Goal: Find specific fact: Find specific fact

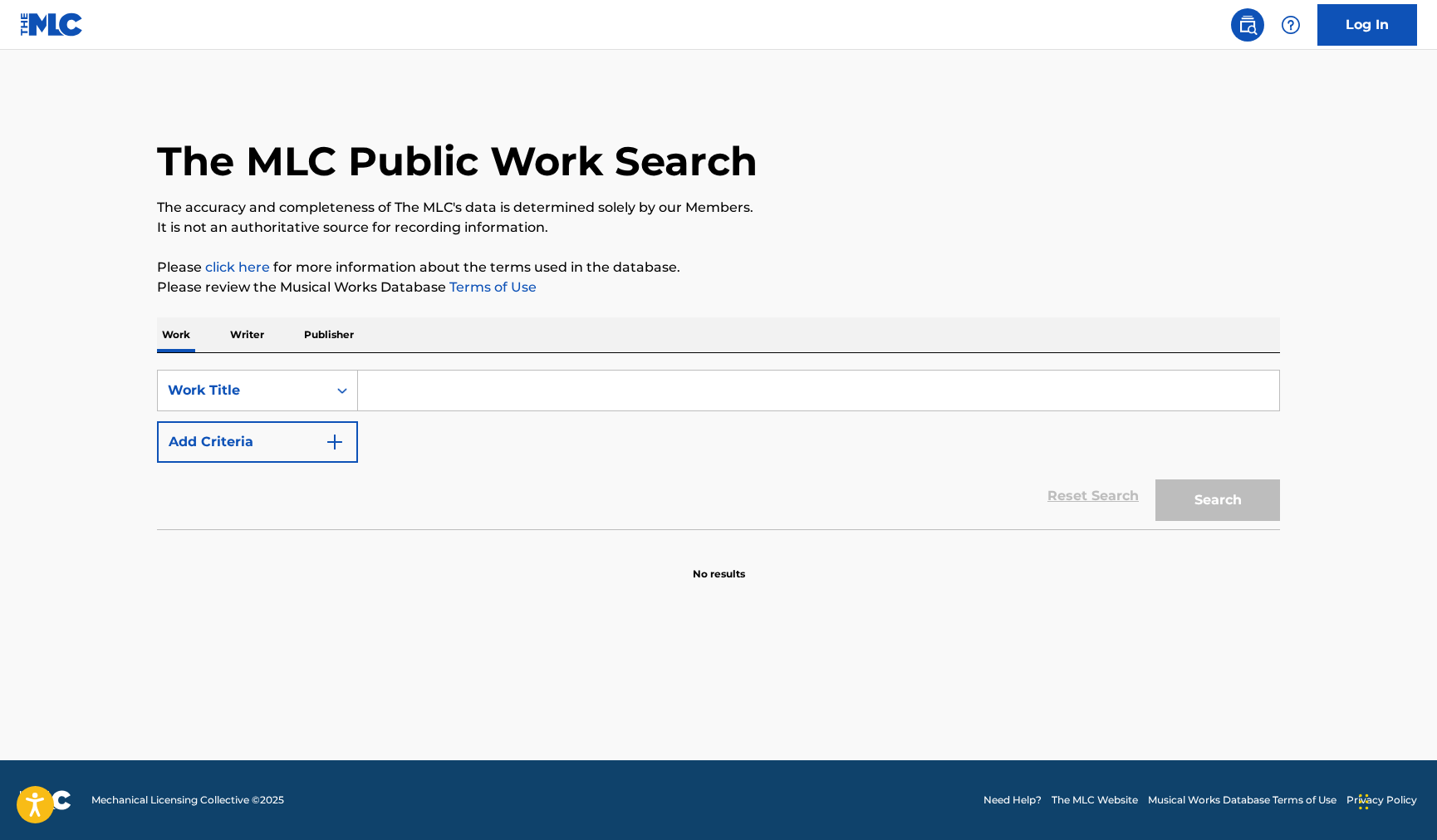
click at [249, 329] on p "Writer" at bounding box center [247, 335] width 44 height 35
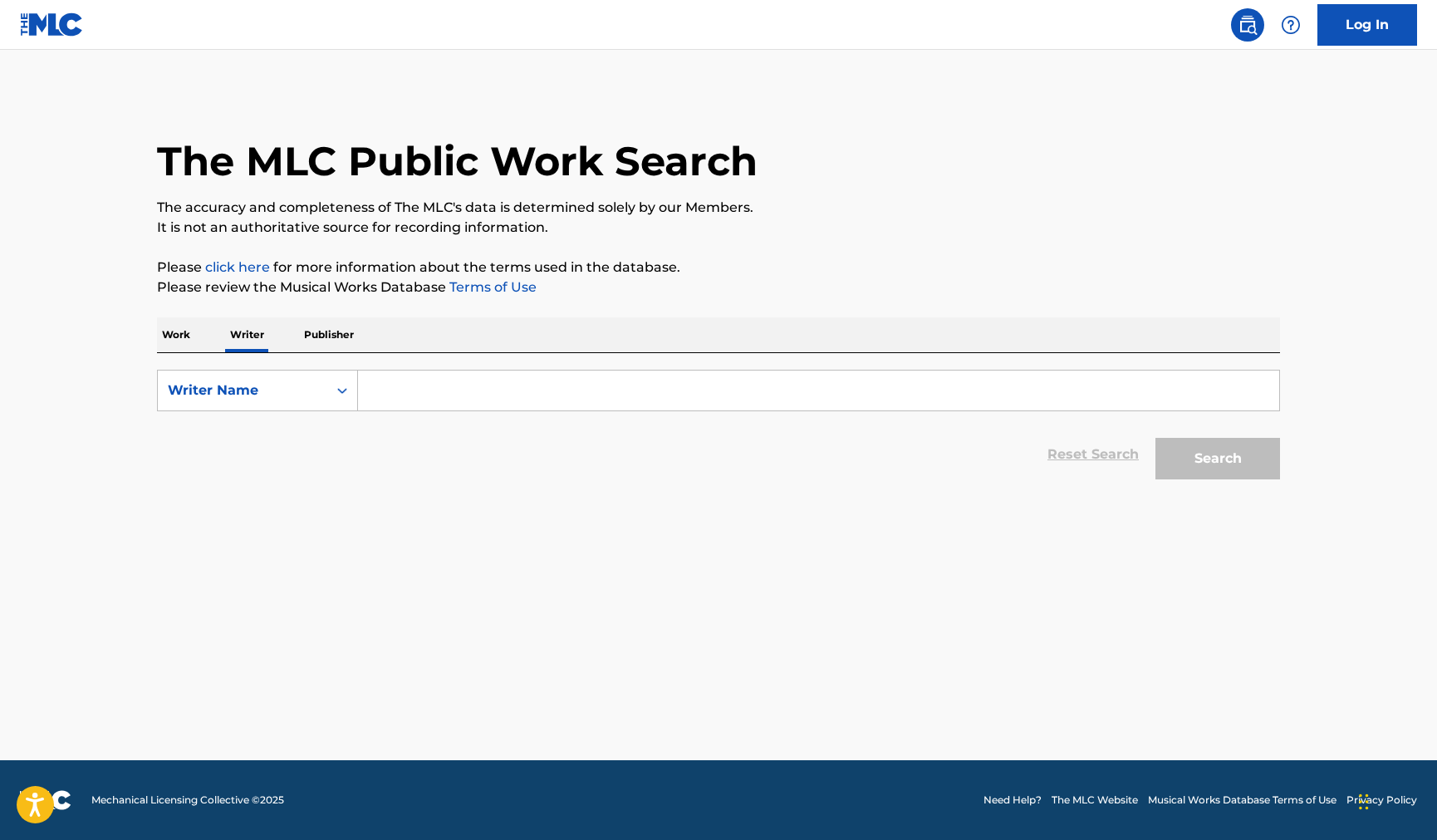
click at [388, 375] on input "Search Form" at bounding box center [818, 390] width 921 height 40
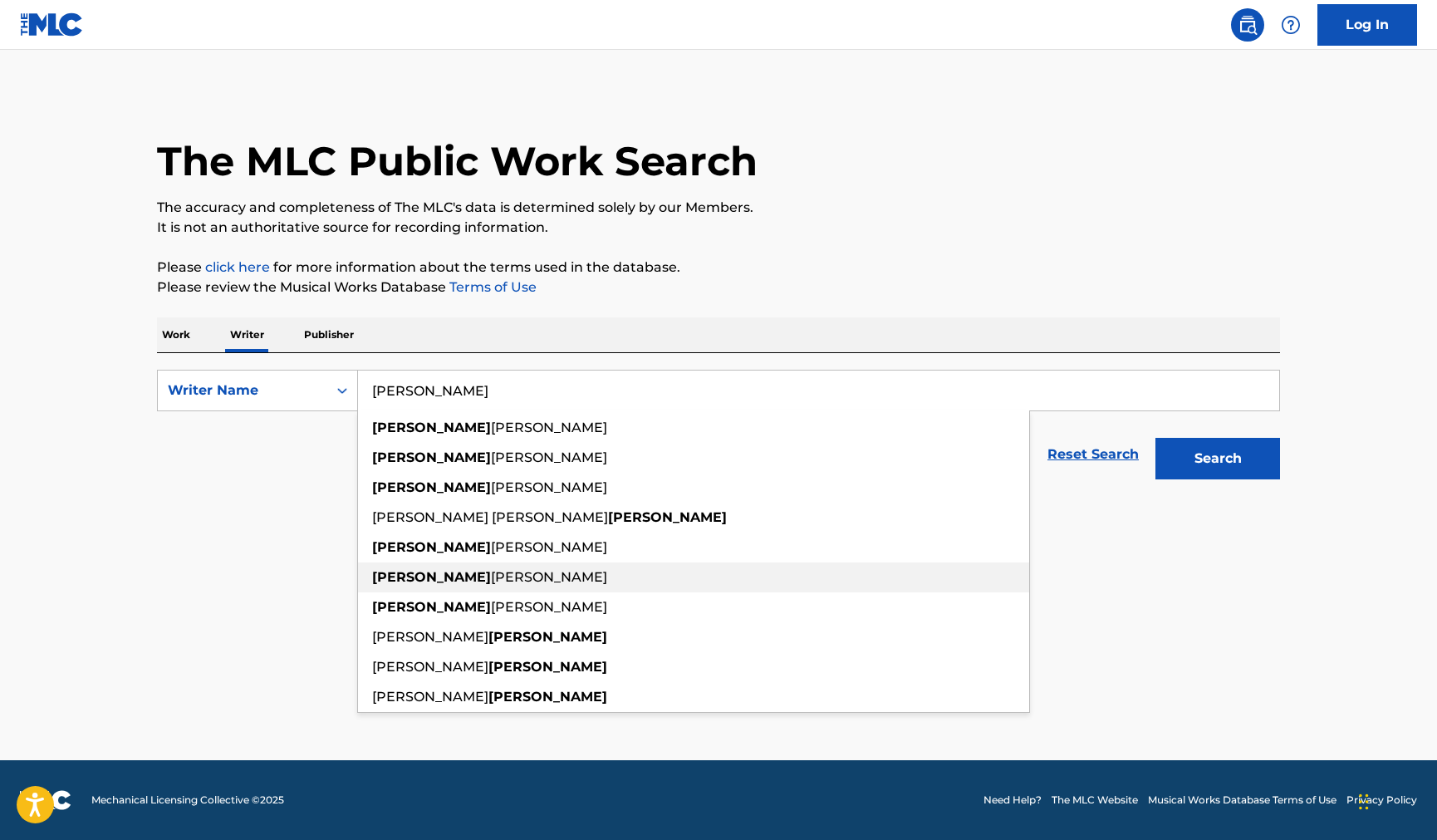
click at [401, 579] on strong "mackenzie" at bounding box center [431, 577] width 119 height 16
type input "mackenzie ziegler"
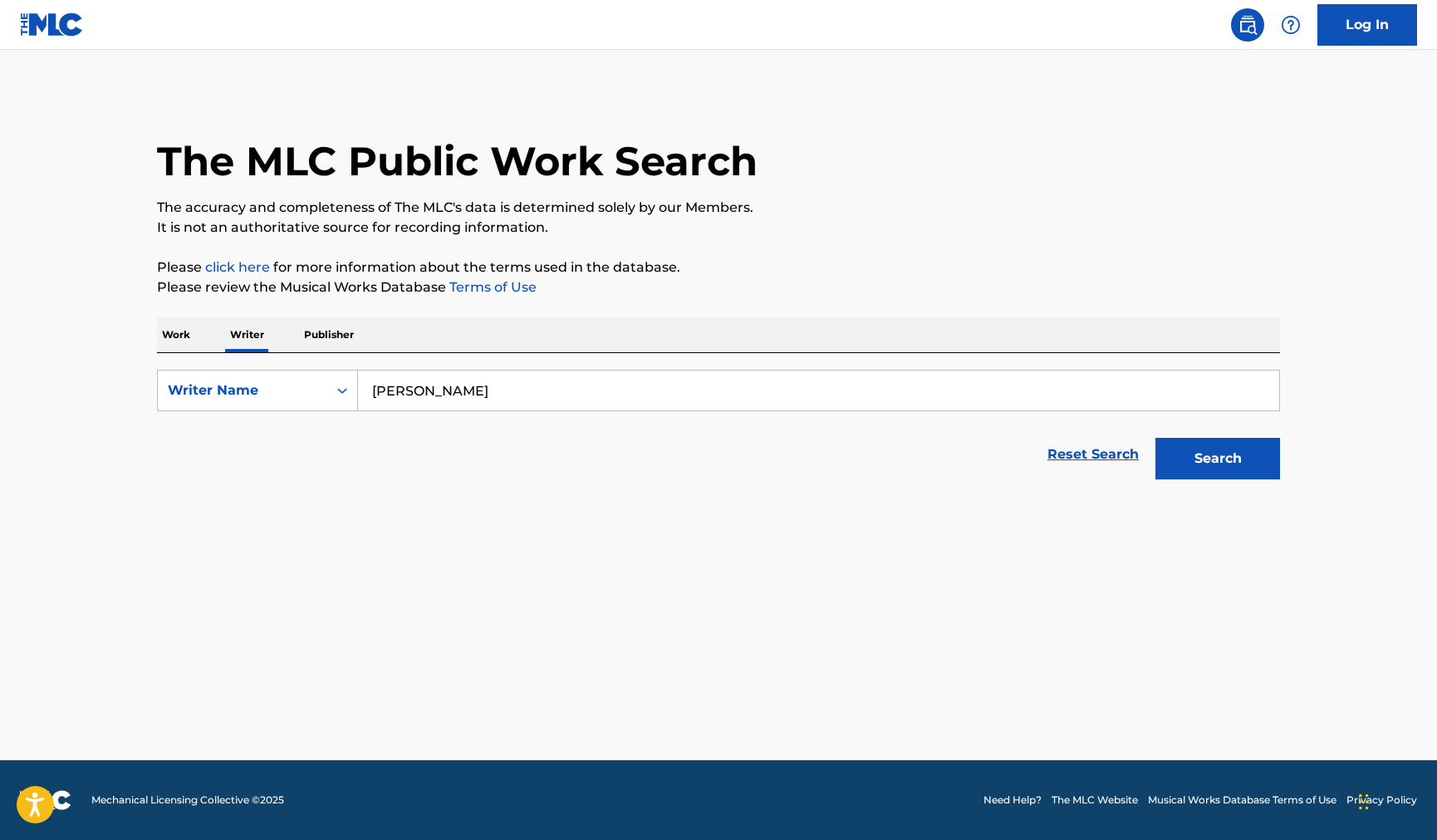
click at [1219, 456] on button "Search" at bounding box center [1218, 458] width 125 height 42
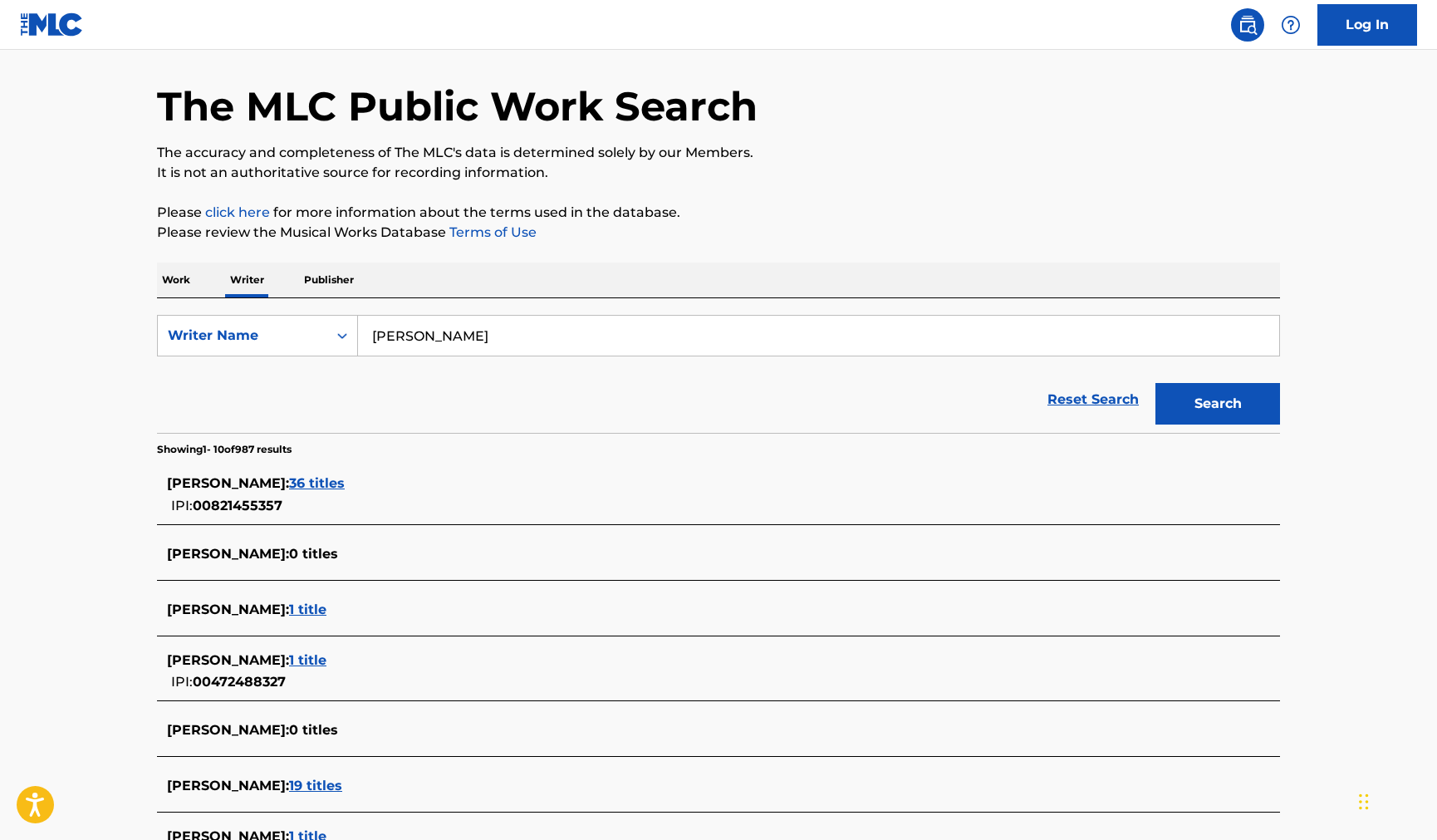
scroll to position [83, 0]
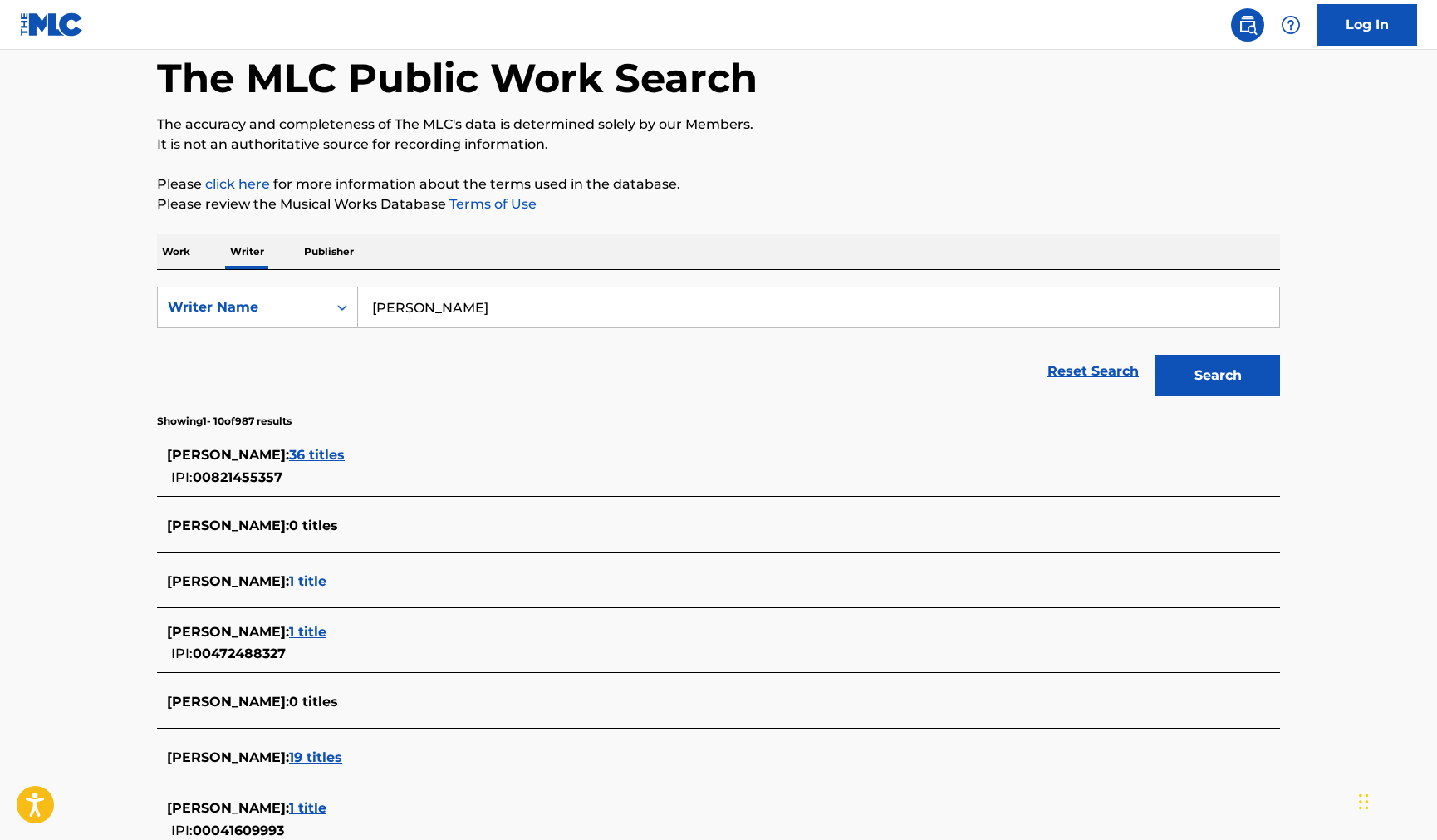
click at [342, 452] on span "36 titles" at bounding box center [317, 455] width 55 height 16
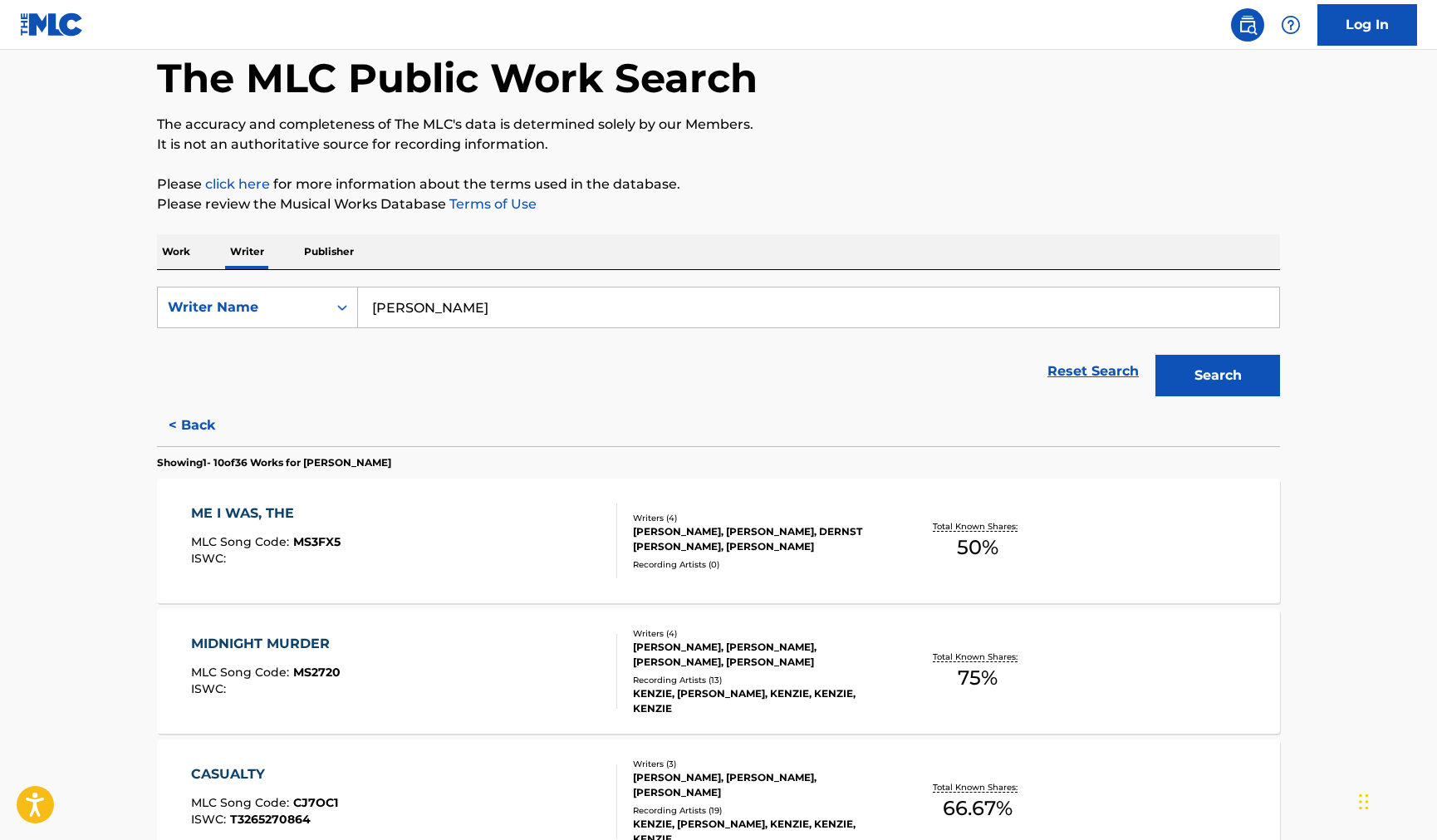
click at [442, 523] on div "ME I WAS, THE MLC Song Code : MS3FX5 ISWC :" at bounding box center [405, 541] width 427 height 74
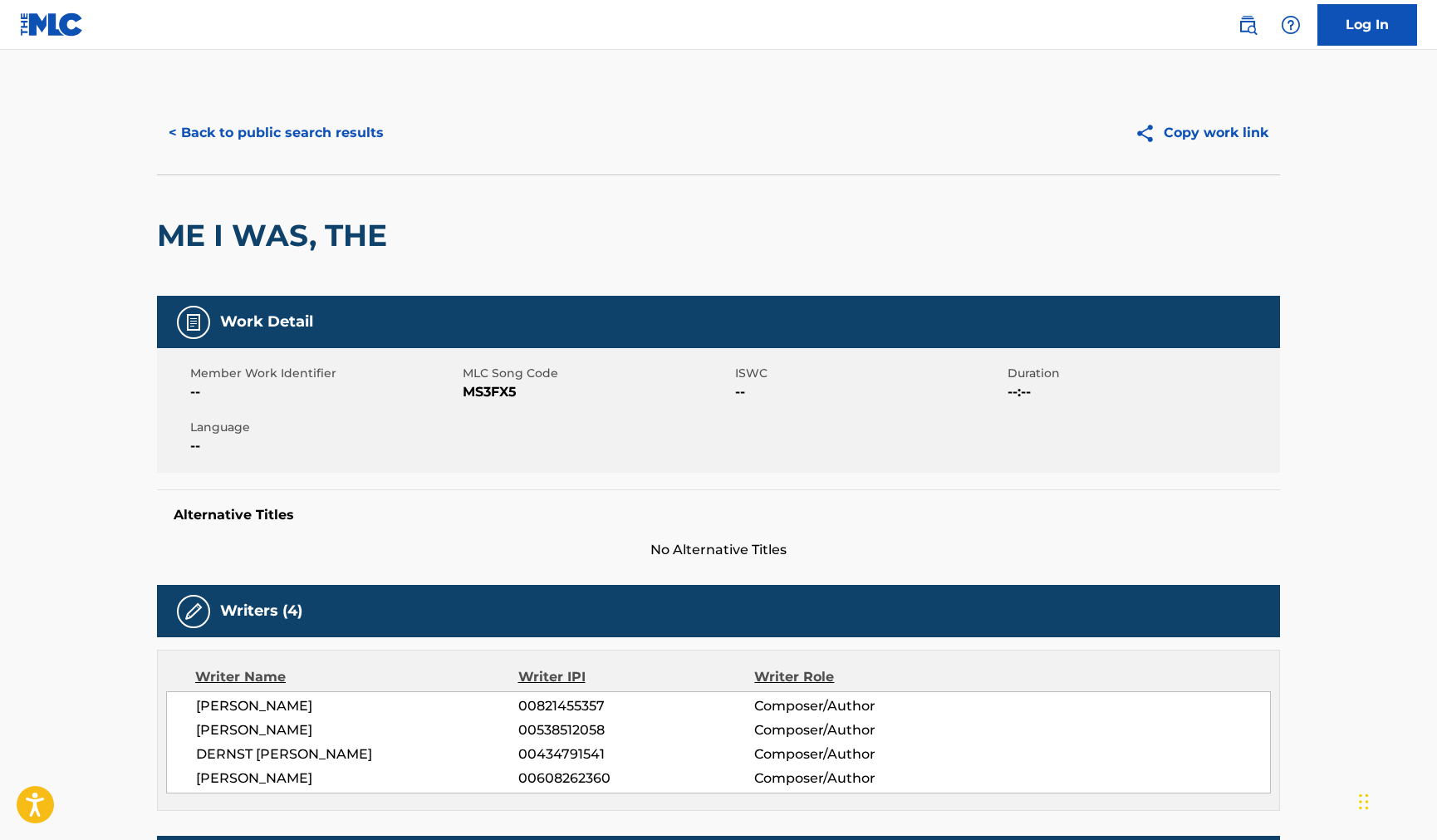
click at [478, 392] on span "MS3FX5" at bounding box center [597, 392] width 268 height 20
copy span "MS3FX5"
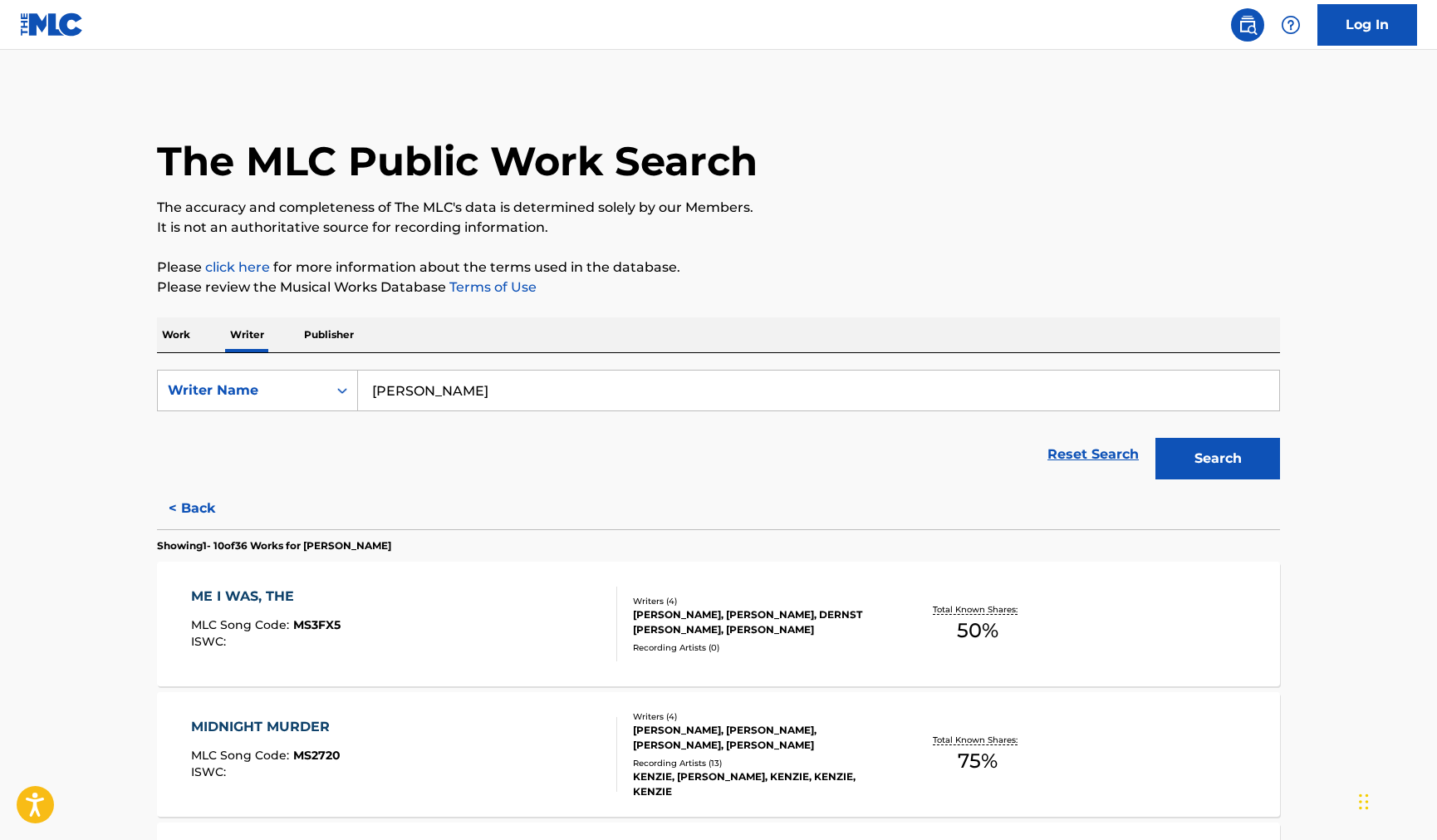
click at [1058, 215] on p "The accuracy and completeness of The MLC's data is determined solely by our Mem…" at bounding box center [718, 208] width 1123 height 20
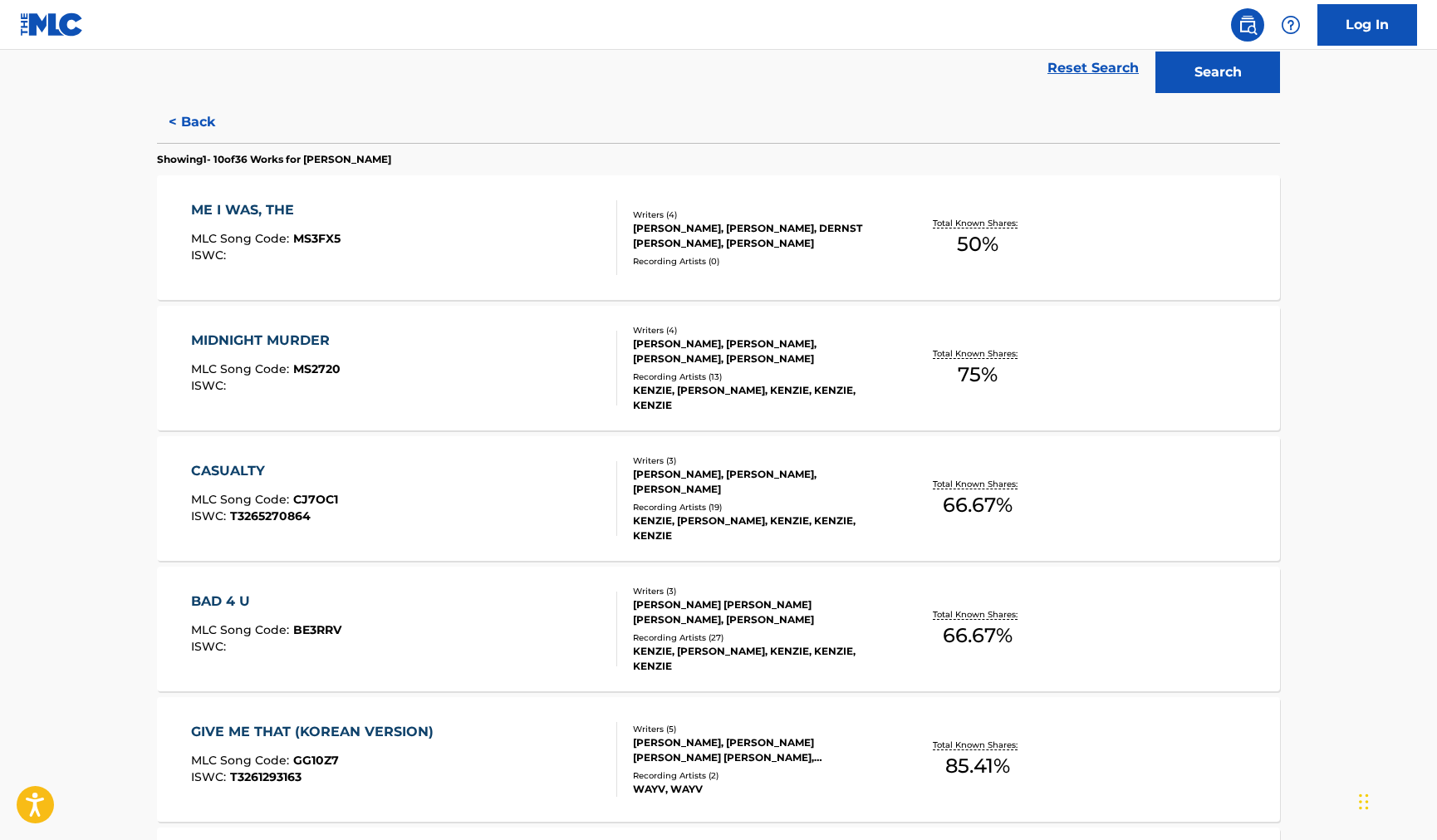
scroll to position [415, 0]
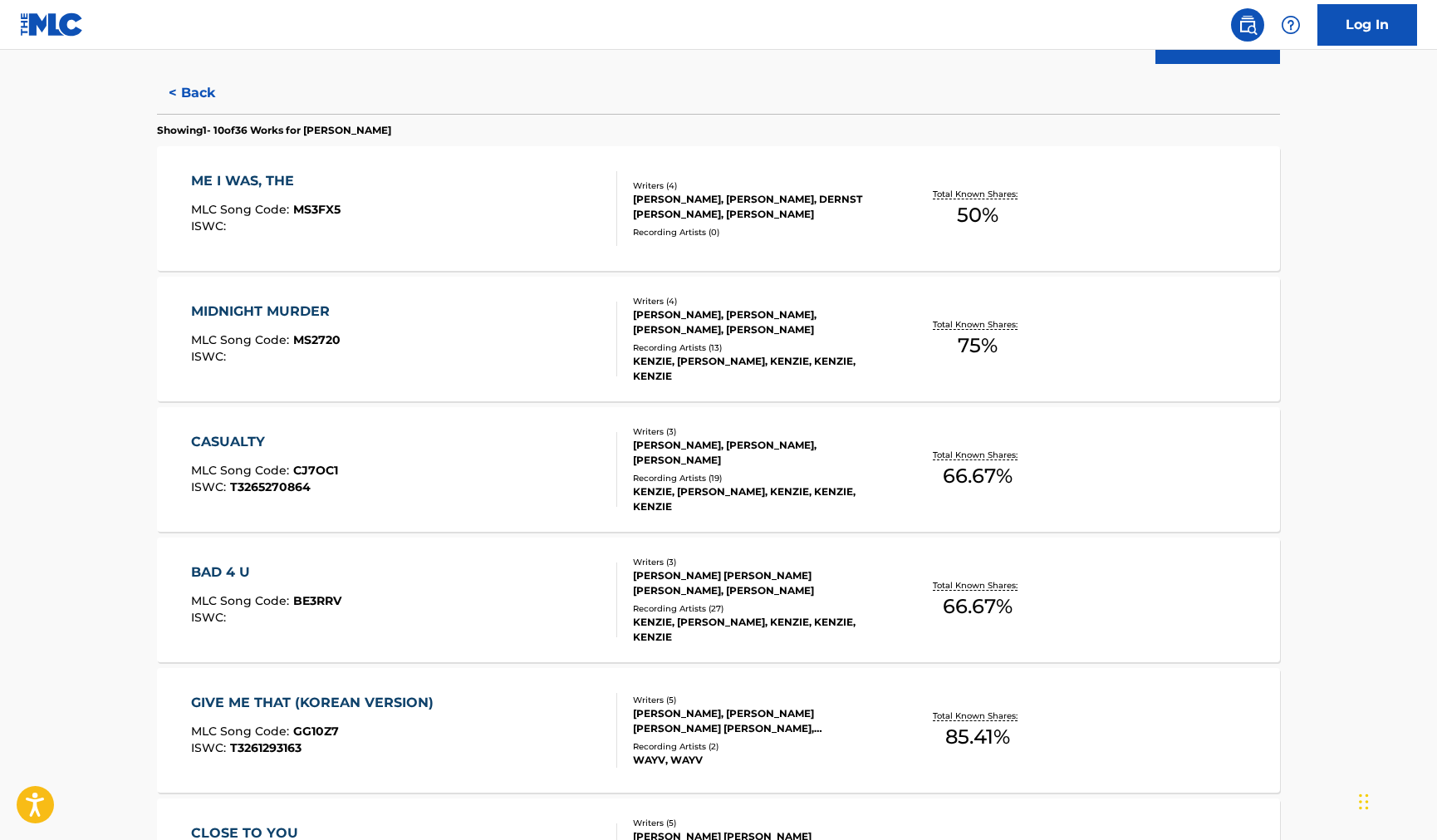
click at [304, 348] on div "MLC Song Code : MS2720" at bounding box center [266, 342] width 150 height 16
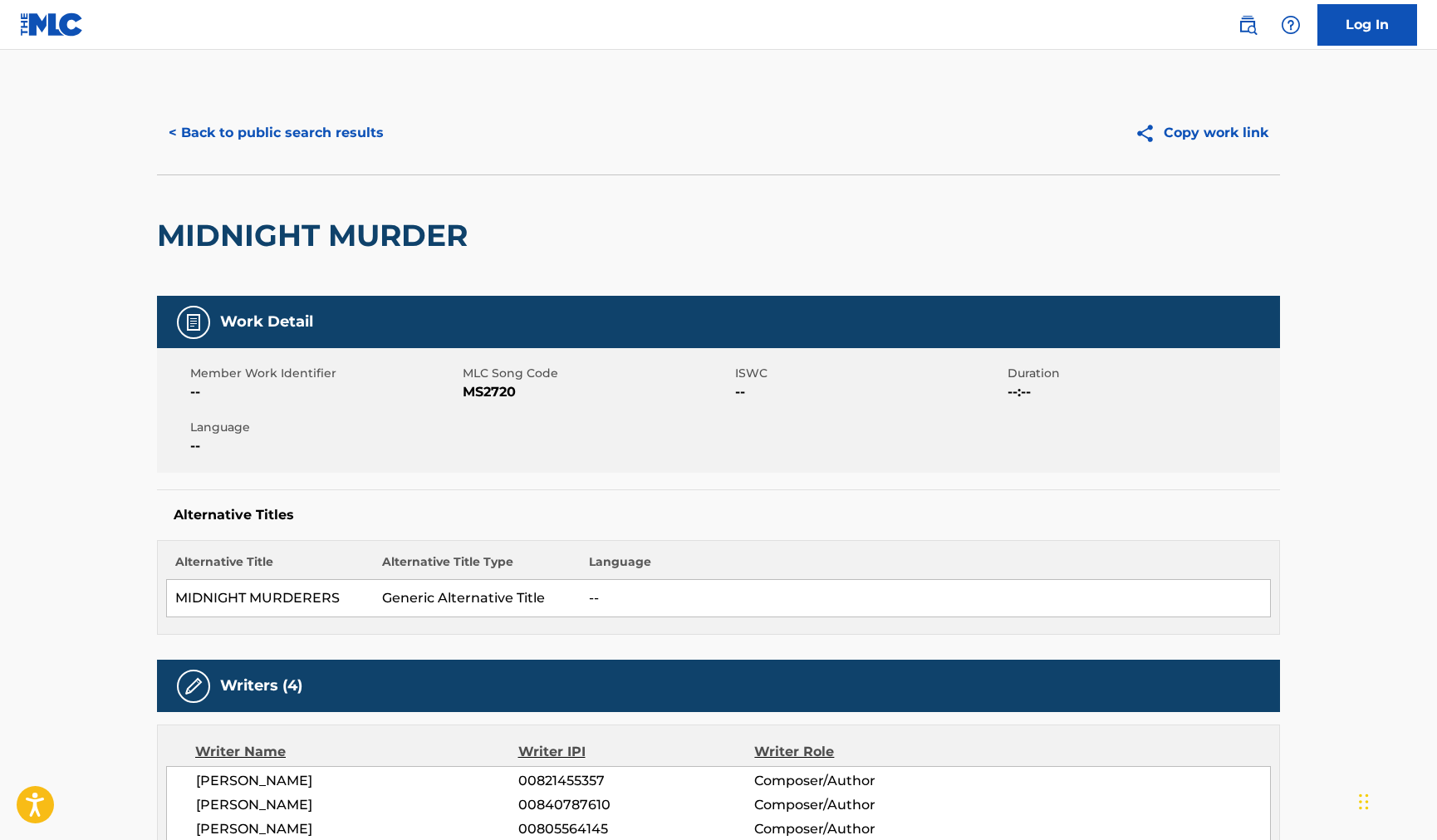
click at [490, 399] on span "MS2720" at bounding box center [597, 392] width 268 height 20
click at [488, 399] on span "MS2720" at bounding box center [597, 392] width 268 height 20
copy span "MS2720"
click at [414, 456] on div "Member Work Identifier -- MLC Song Code MS2720 ISWC -- Duration --:-- Language …" at bounding box center [718, 410] width 1123 height 125
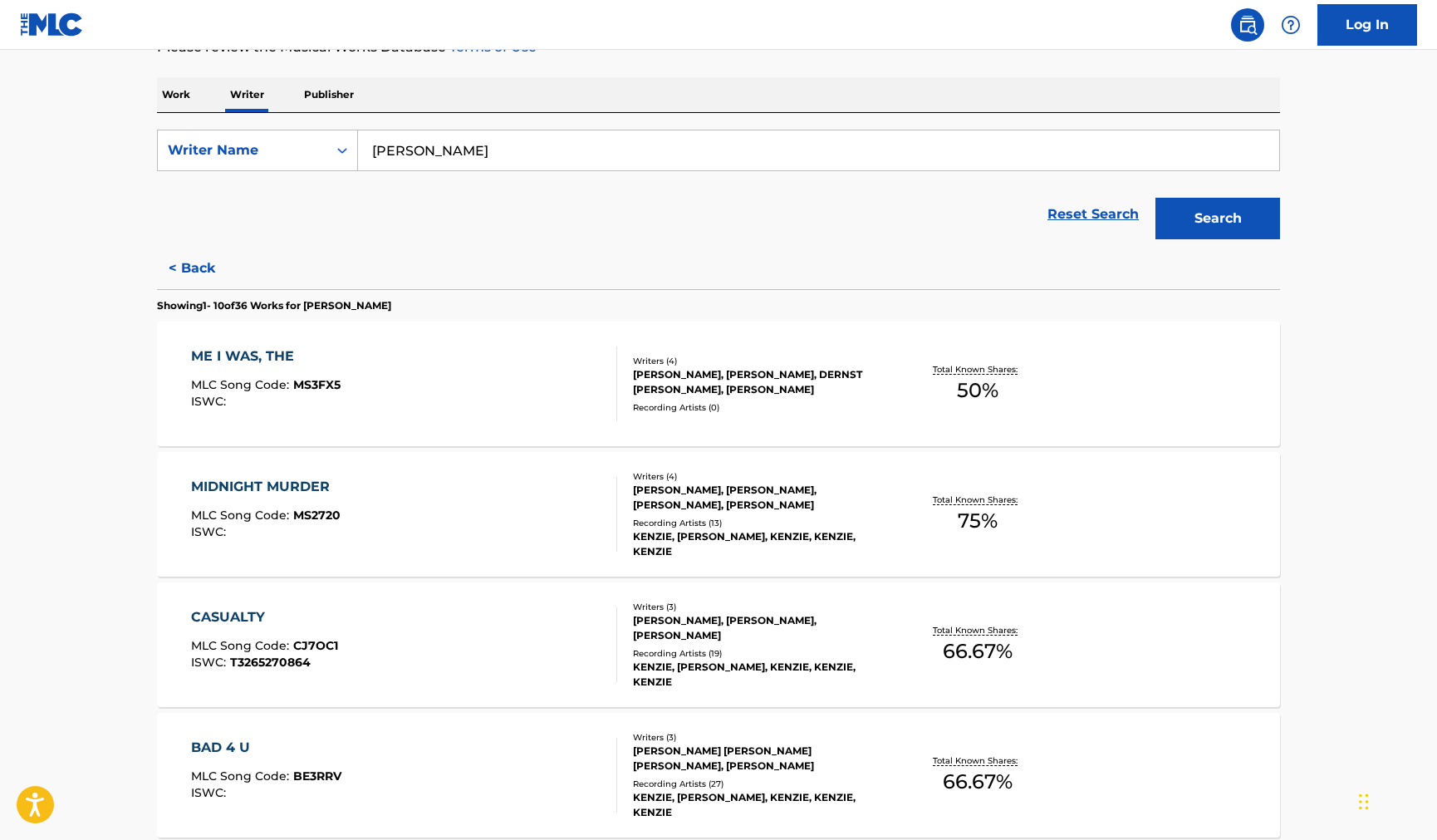
scroll to position [249, 0]
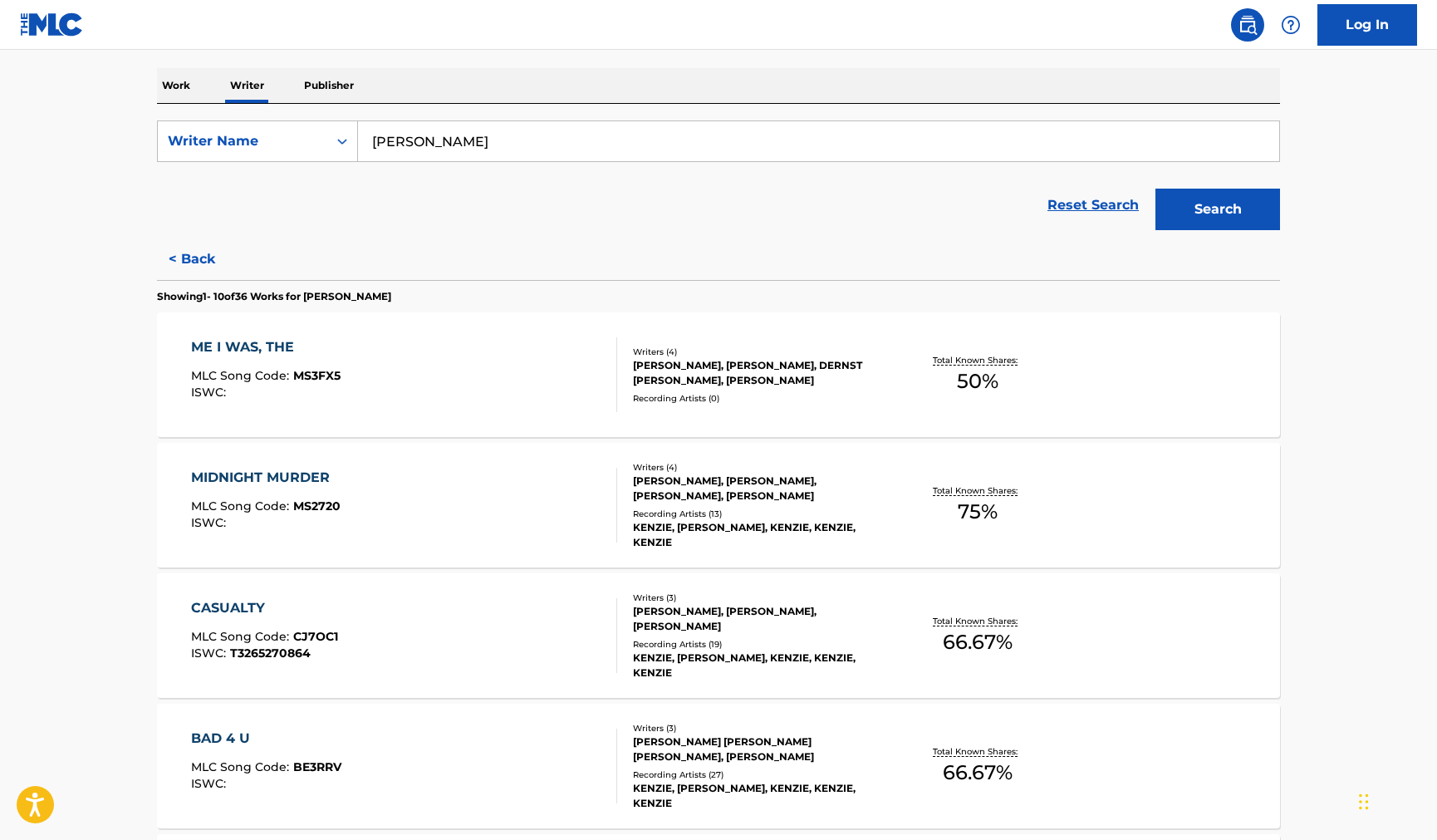
click at [481, 593] on div "CASUALTY MLC Song Code : CJ7OC1 ISWC : T3265270864 Writers ( 3 ) JOSEPH BLAKE T…" at bounding box center [718, 636] width 1123 height 125
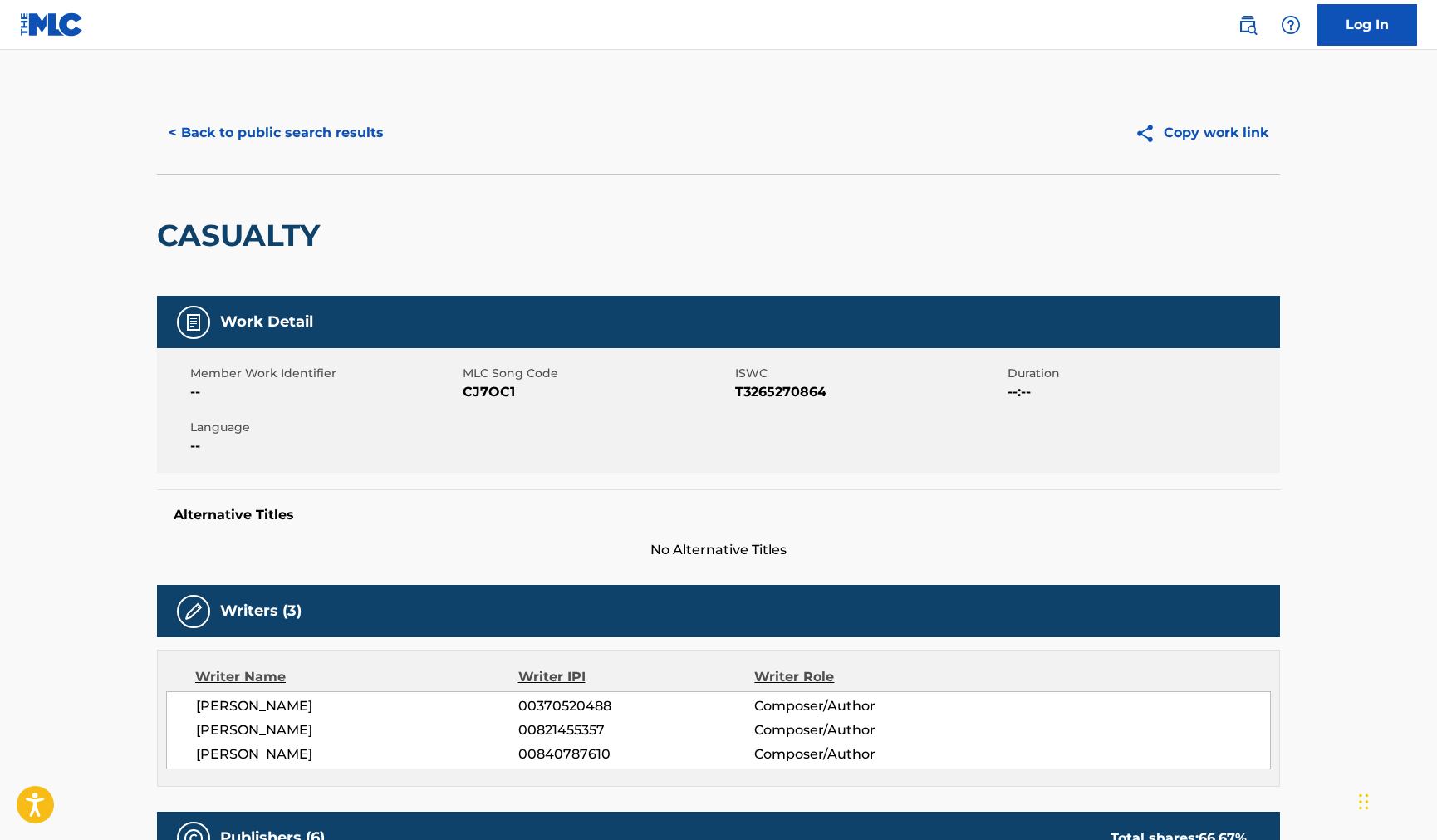
click at [478, 388] on span "CJ7OC1" at bounding box center [597, 392] width 268 height 20
copy span "CJ7OC1"
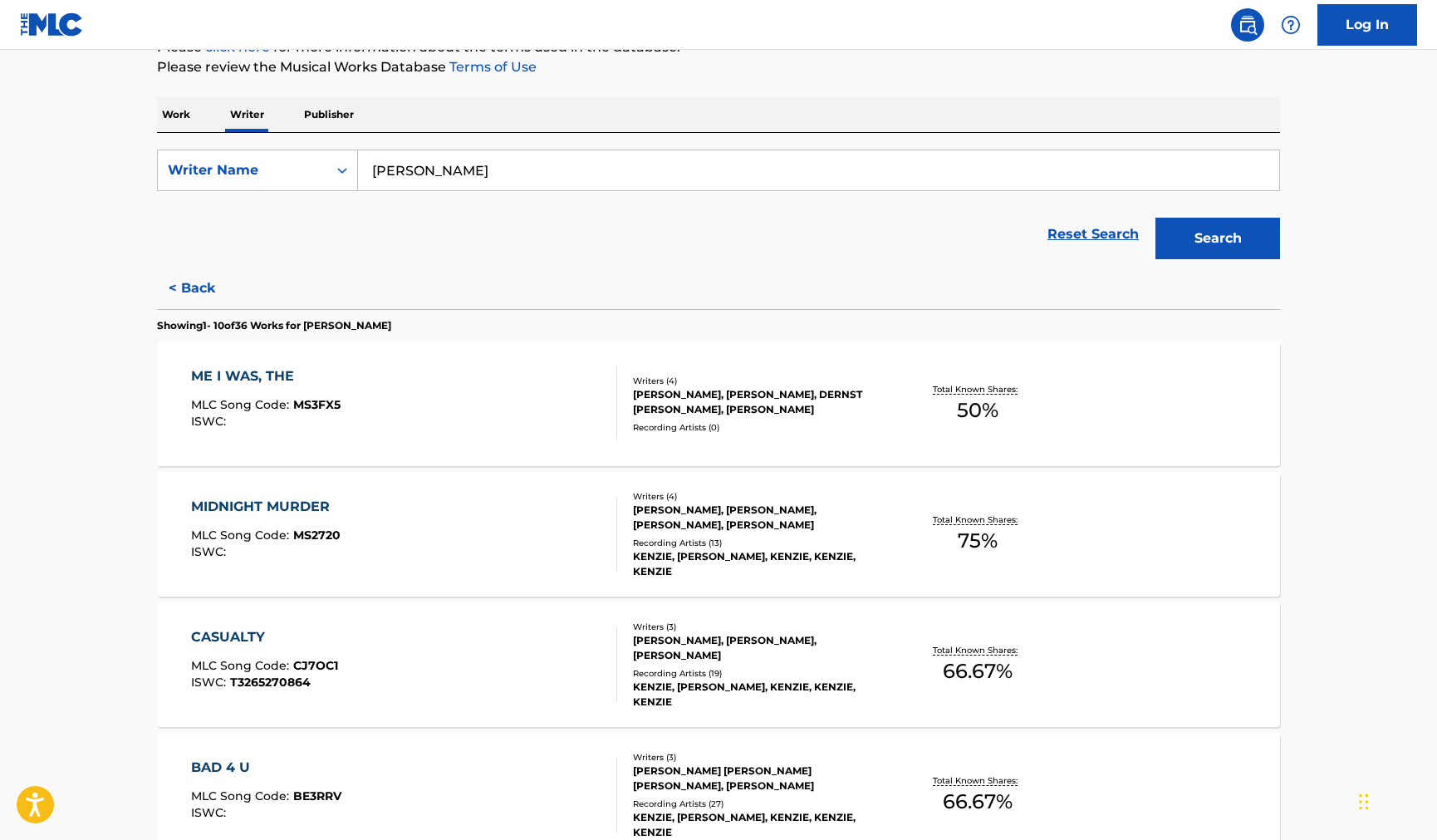
scroll to position [332, 0]
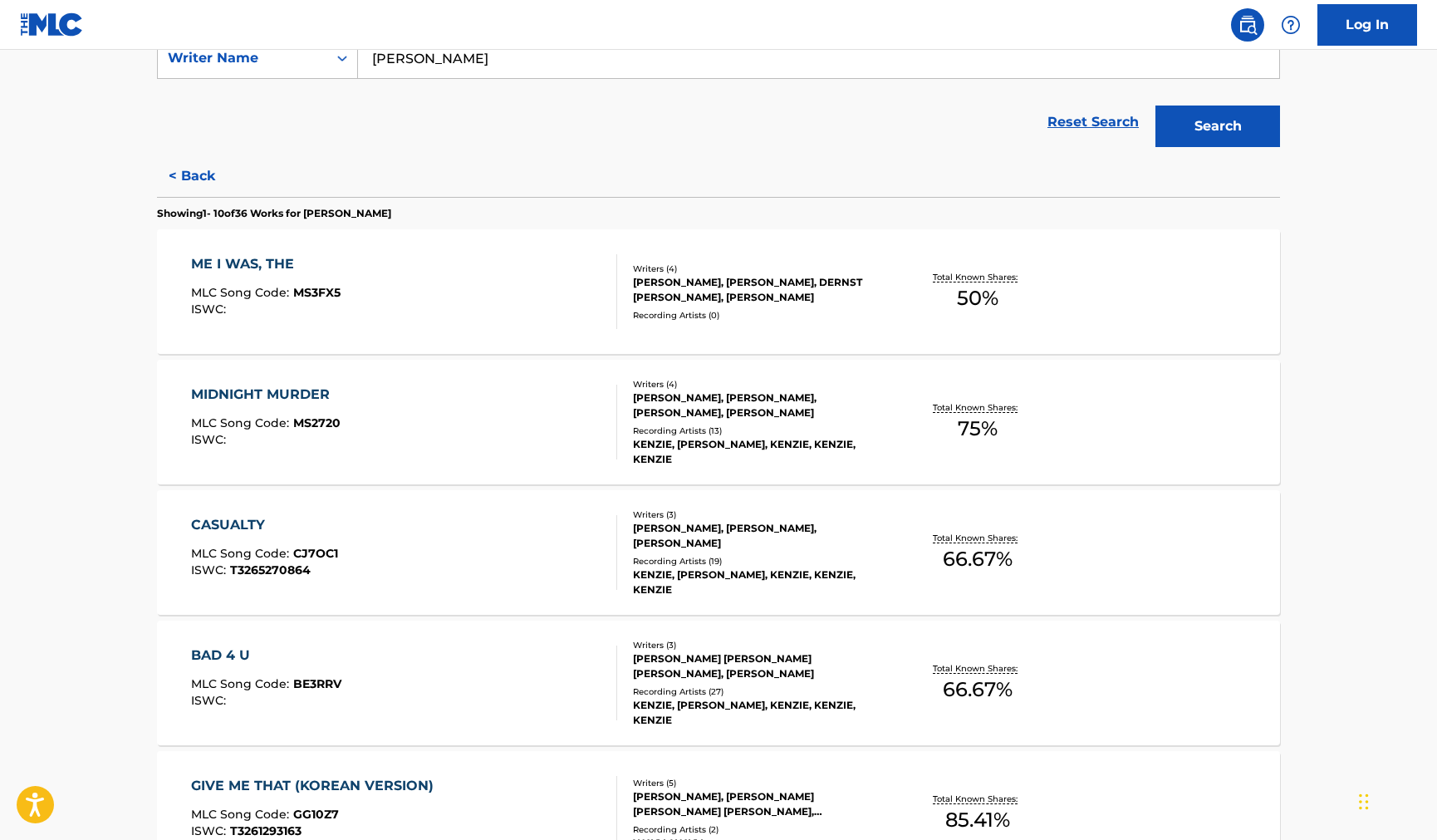
click at [366, 684] on div "BAD 4 U MLC Song Code : BE3RRV ISWC :" at bounding box center [405, 683] width 427 height 74
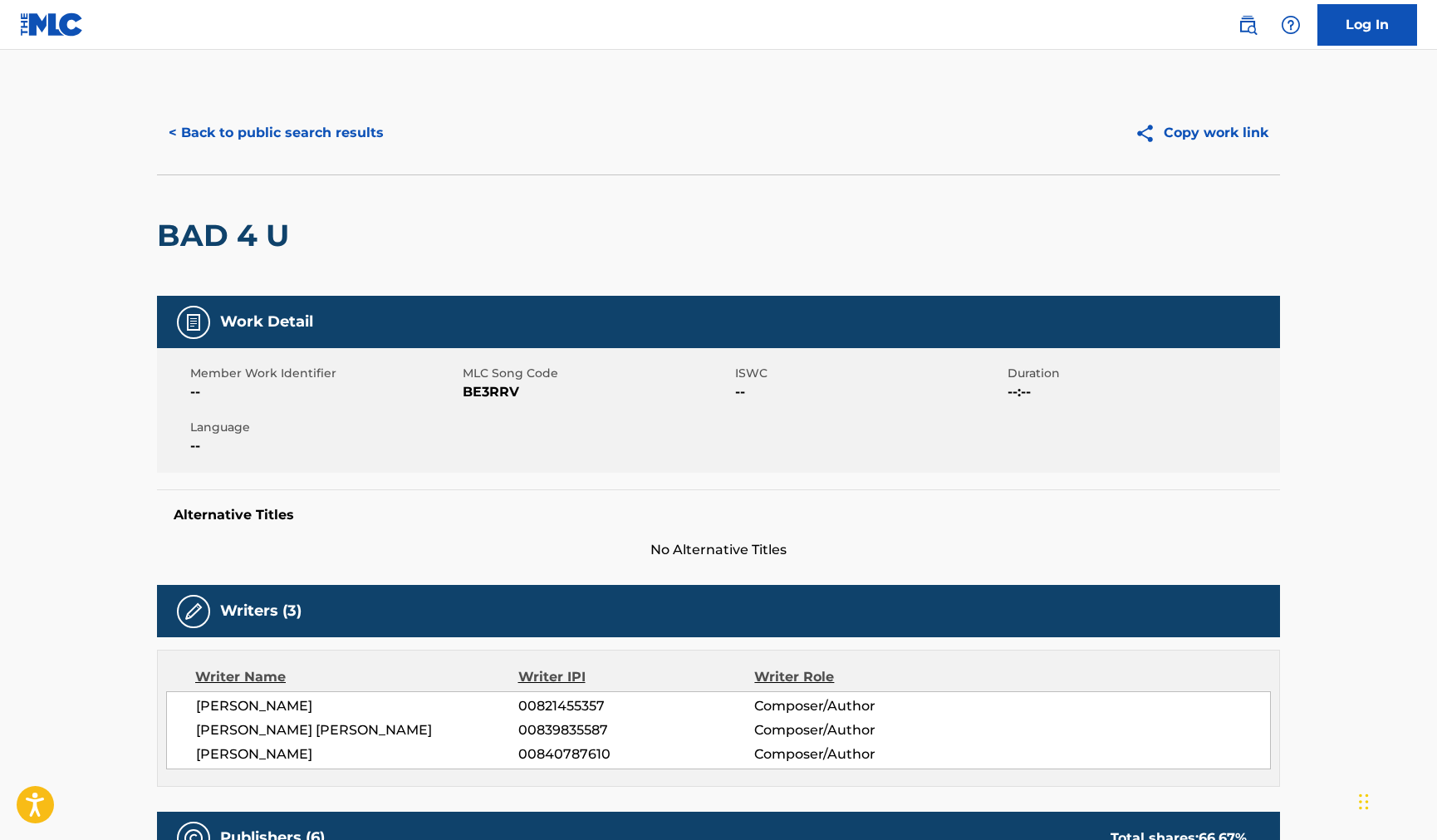
click at [464, 387] on span "BE3RRV" at bounding box center [597, 392] width 268 height 20
copy span "BE3RRV"
click at [193, 134] on button "< Back to public search results" at bounding box center [276, 133] width 239 height 42
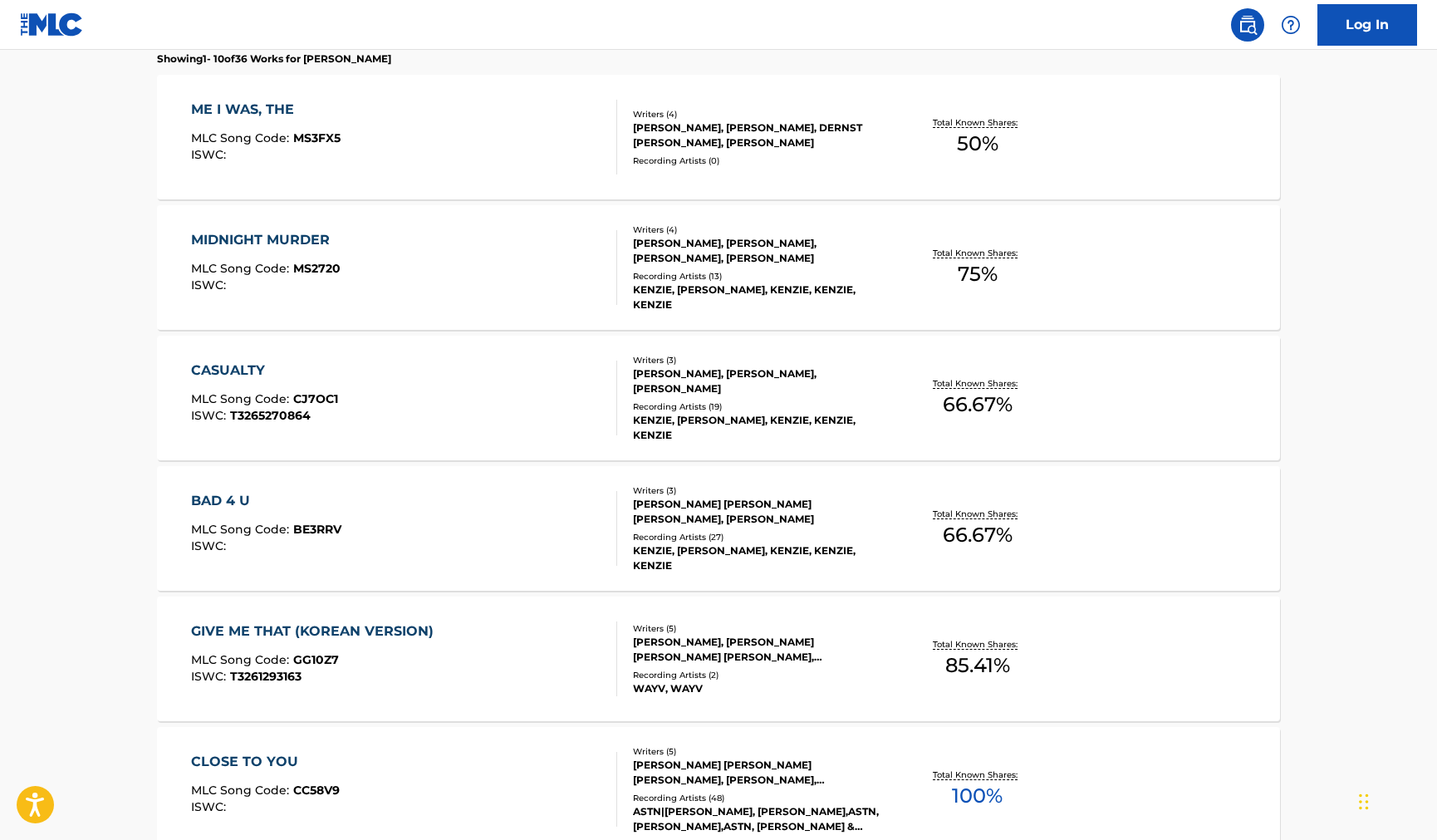
scroll to position [581, 0]
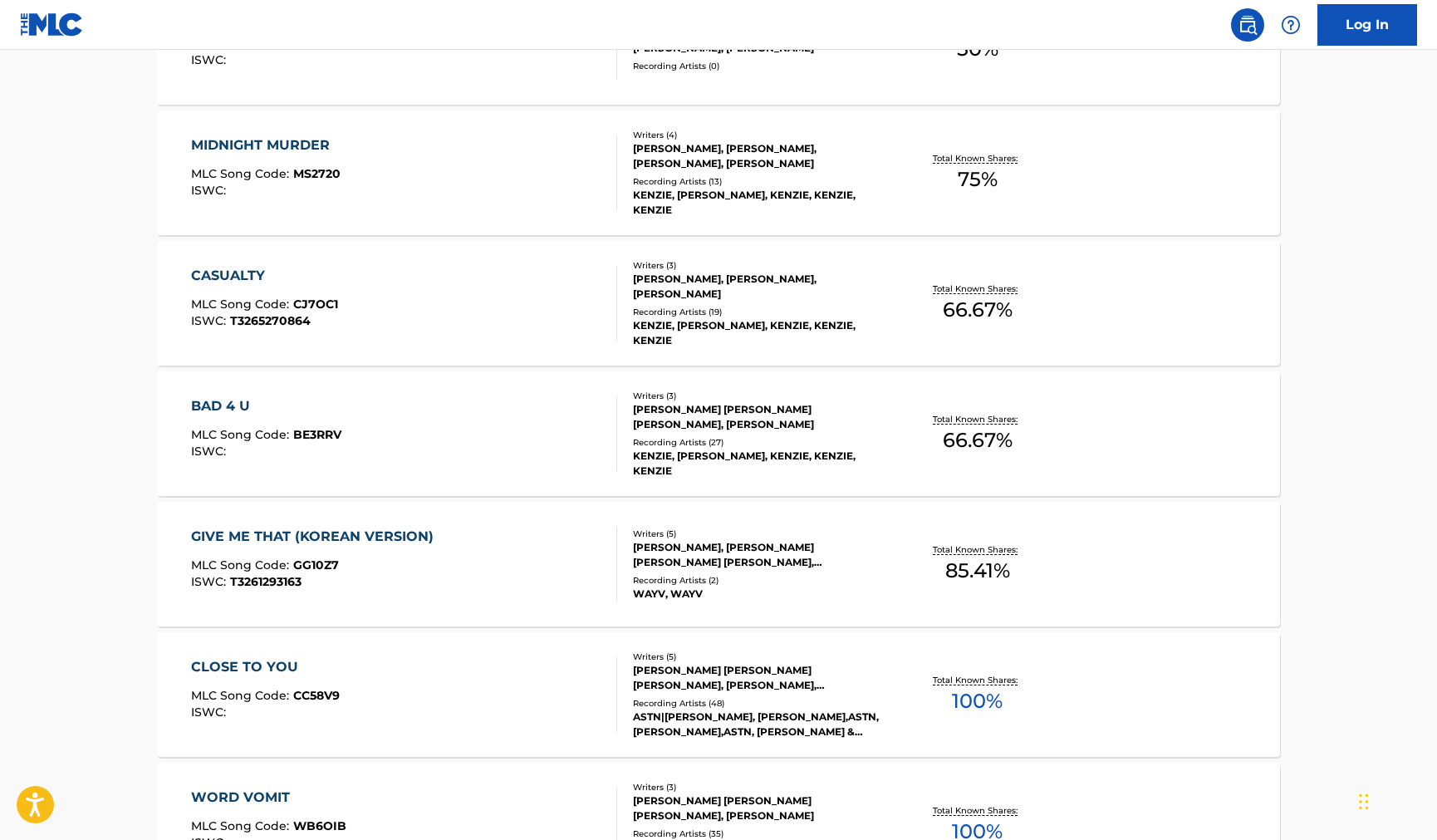
click at [273, 702] on div "MLC Song Code : CC58V9" at bounding box center [266, 697] width 149 height 16
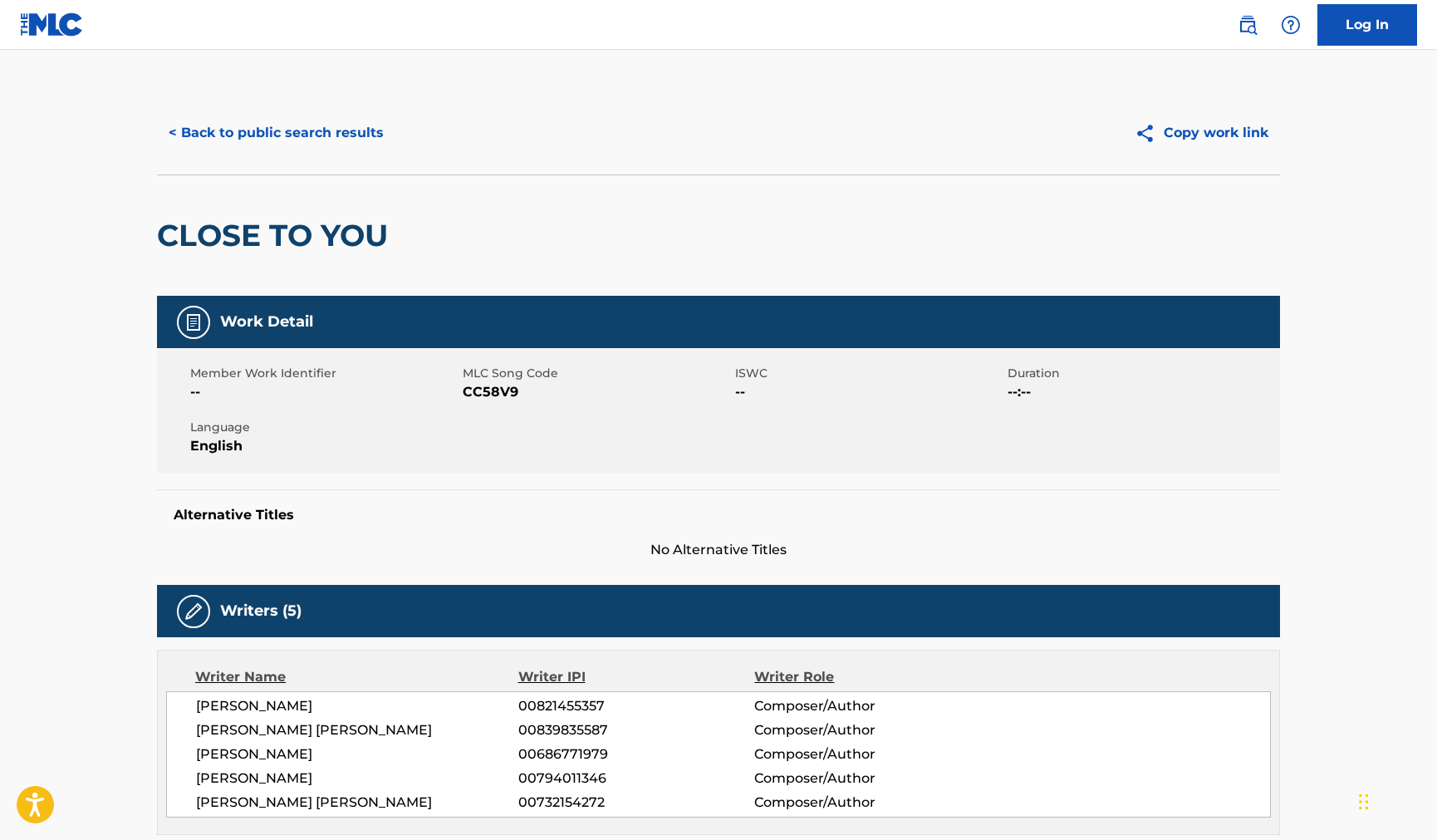
click at [471, 394] on span "CC58V9" at bounding box center [597, 392] width 268 height 20
copy span "CC58V9"
click at [276, 128] on button "< Back to public search results" at bounding box center [276, 133] width 239 height 42
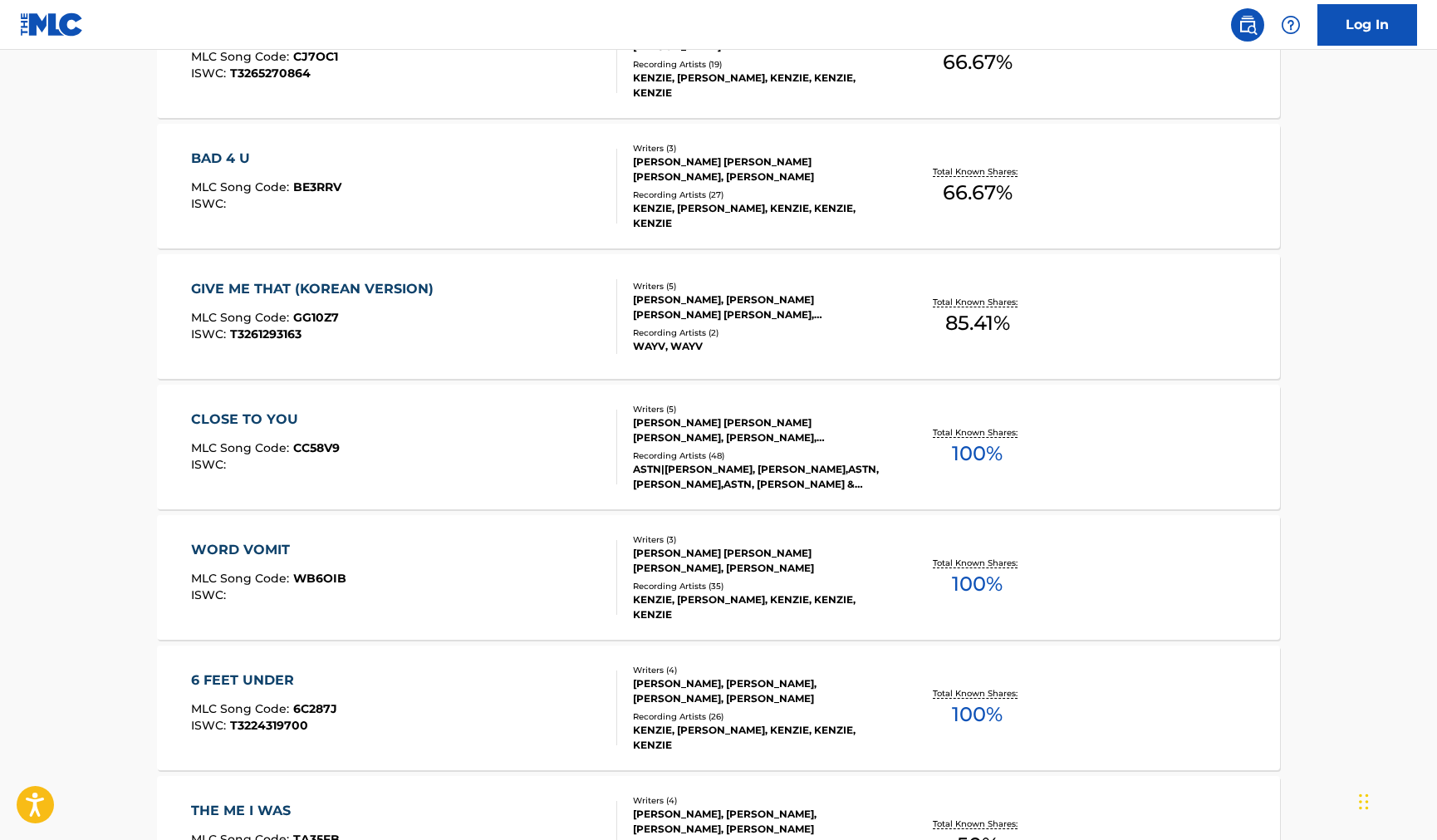
scroll to position [830, 0]
click at [322, 553] on div "WORD VOMIT" at bounding box center [269, 548] width 156 height 20
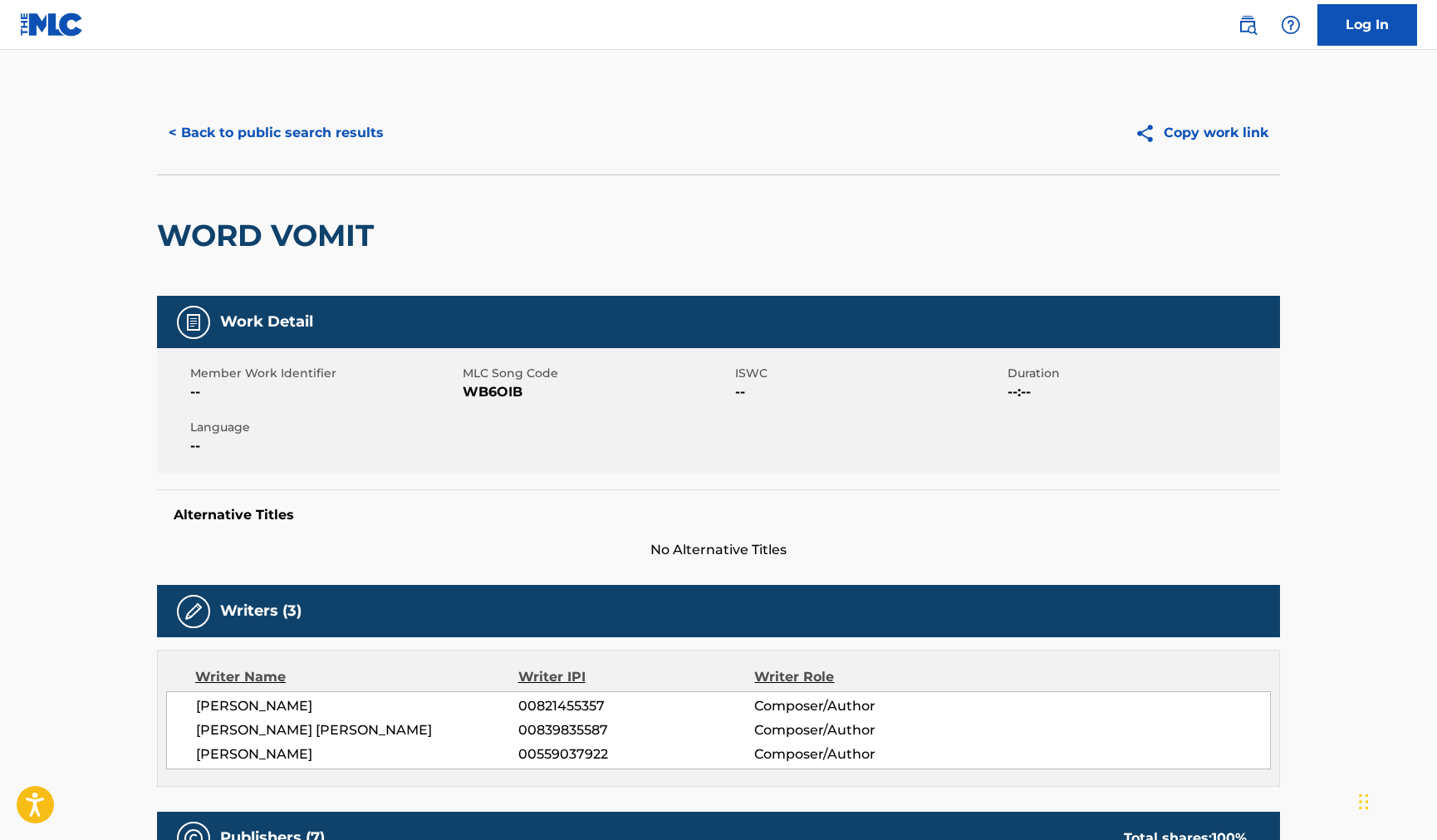
click at [467, 400] on span "WB6OIB" at bounding box center [597, 392] width 268 height 20
copy span "WB6OIB"
click at [178, 135] on button "< Back to public search results" at bounding box center [276, 133] width 239 height 42
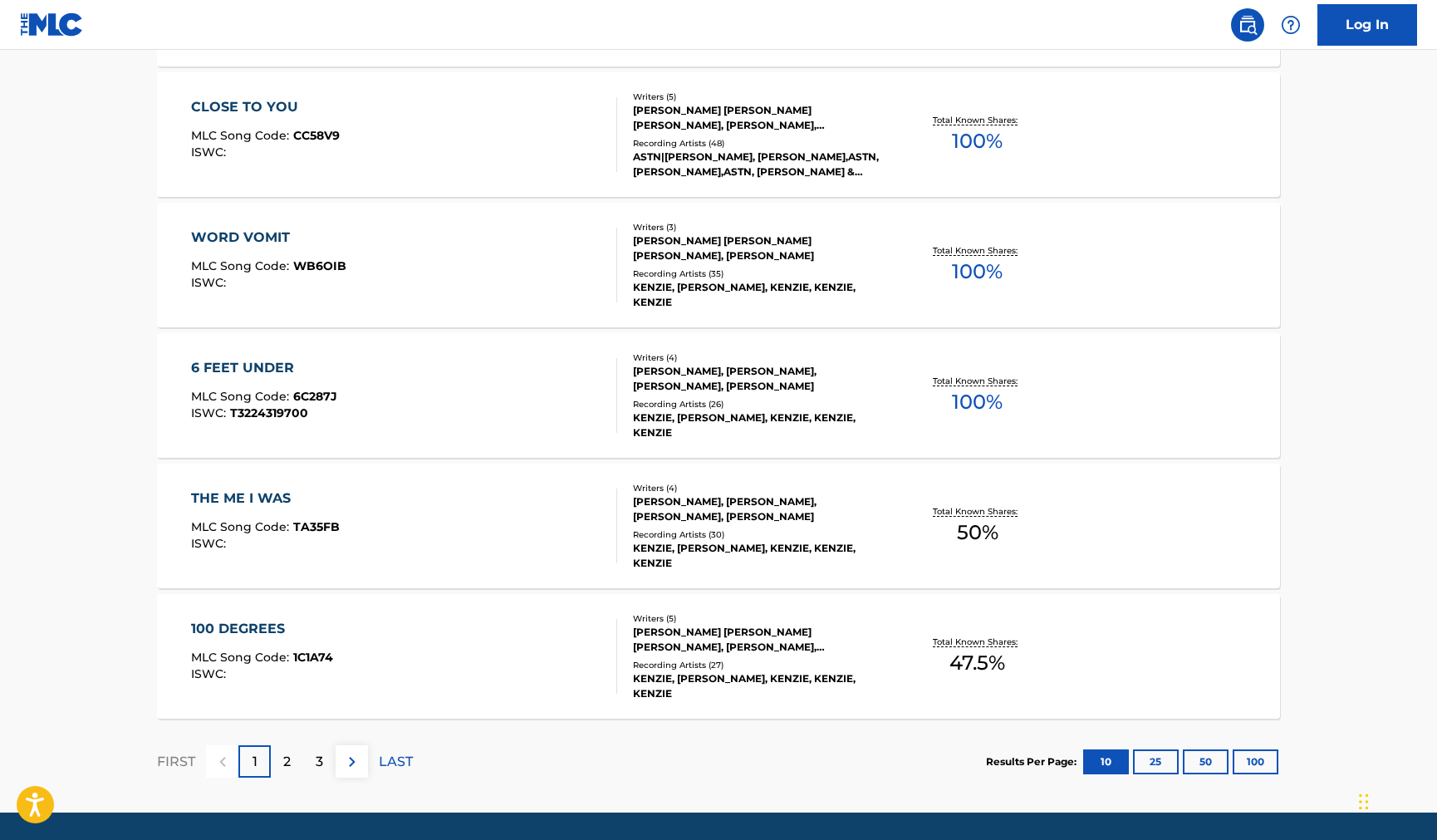
scroll to position [1163, 0]
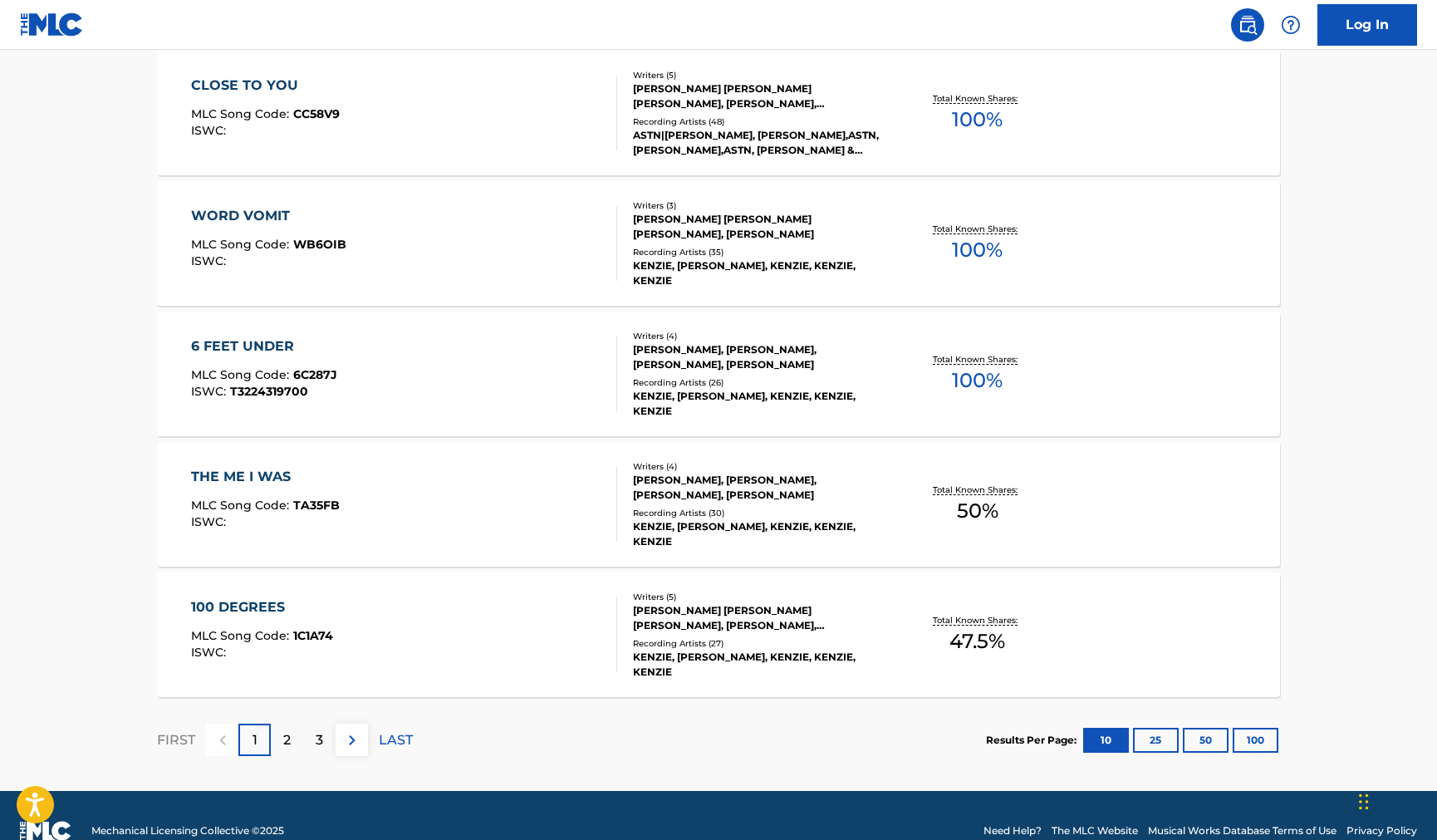
click at [212, 343] on div "6 FEET UNDER" at bounding box center [264, 346] width 146 height 20
click at [243, 473] on div "THE ME I WAS" at bounding box center [266, 477] width 149 height 20
click at [231, 610] on div "100 DEGREES" at bounding box center [262, 606] width 142 height 20
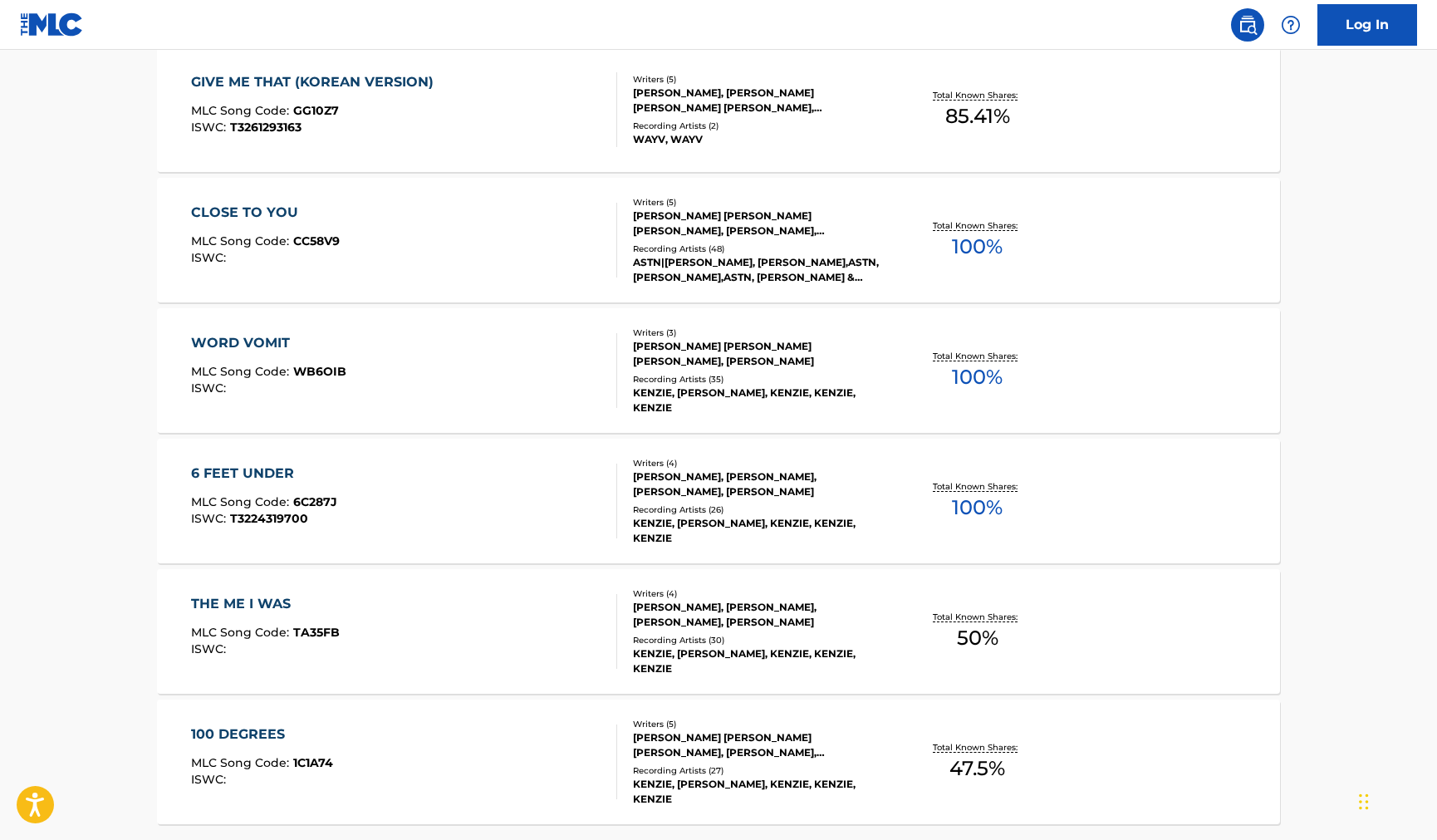
scroll to position [1080, 0]
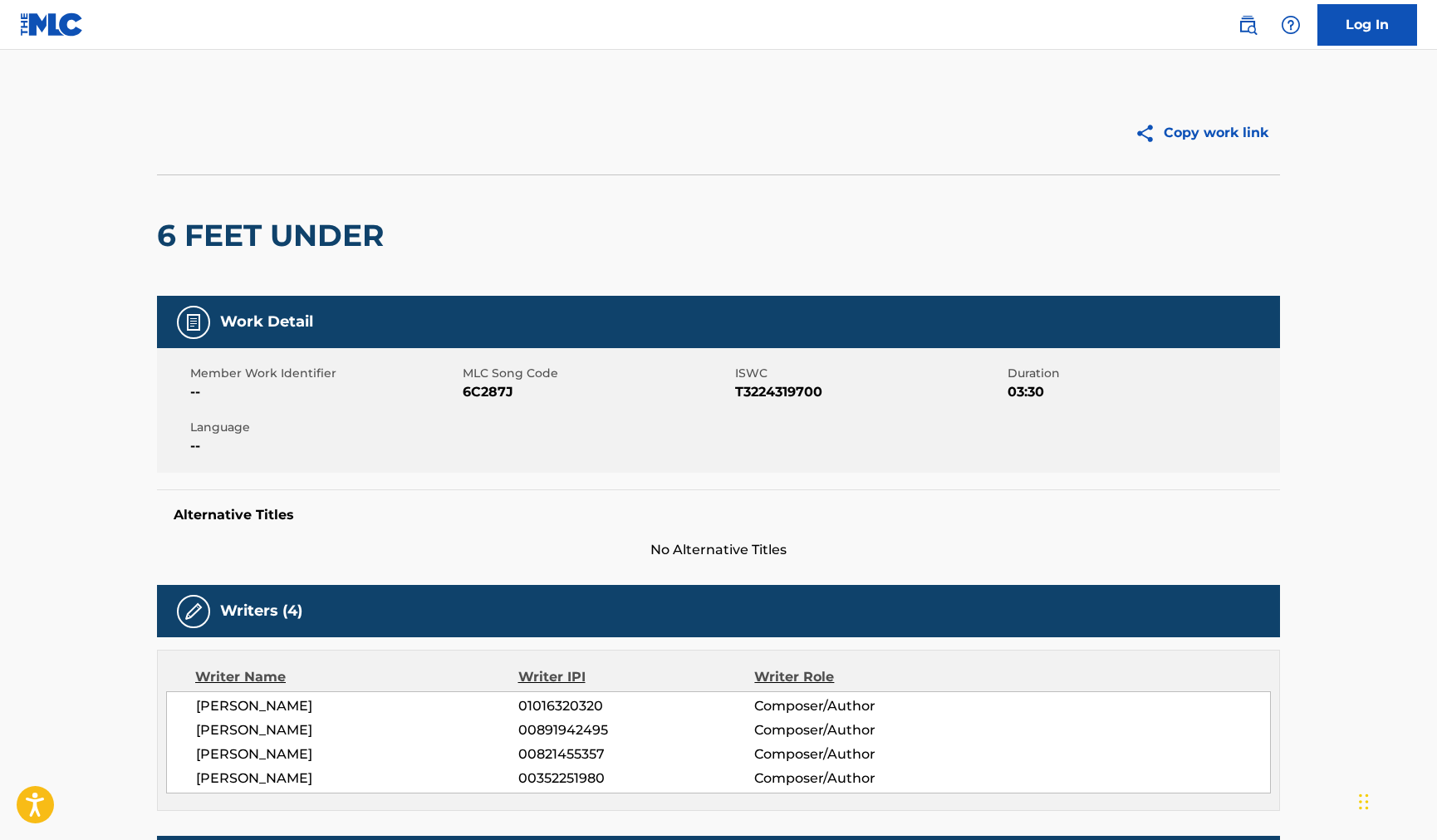
click at [485, 386] on span "6C287J" at bounding box center [597, 392] width 268 height 20
copy span "6C287J"
click at [486, 391] on span "TA35FB" at bounding box center [597, 392] width 268 height 20
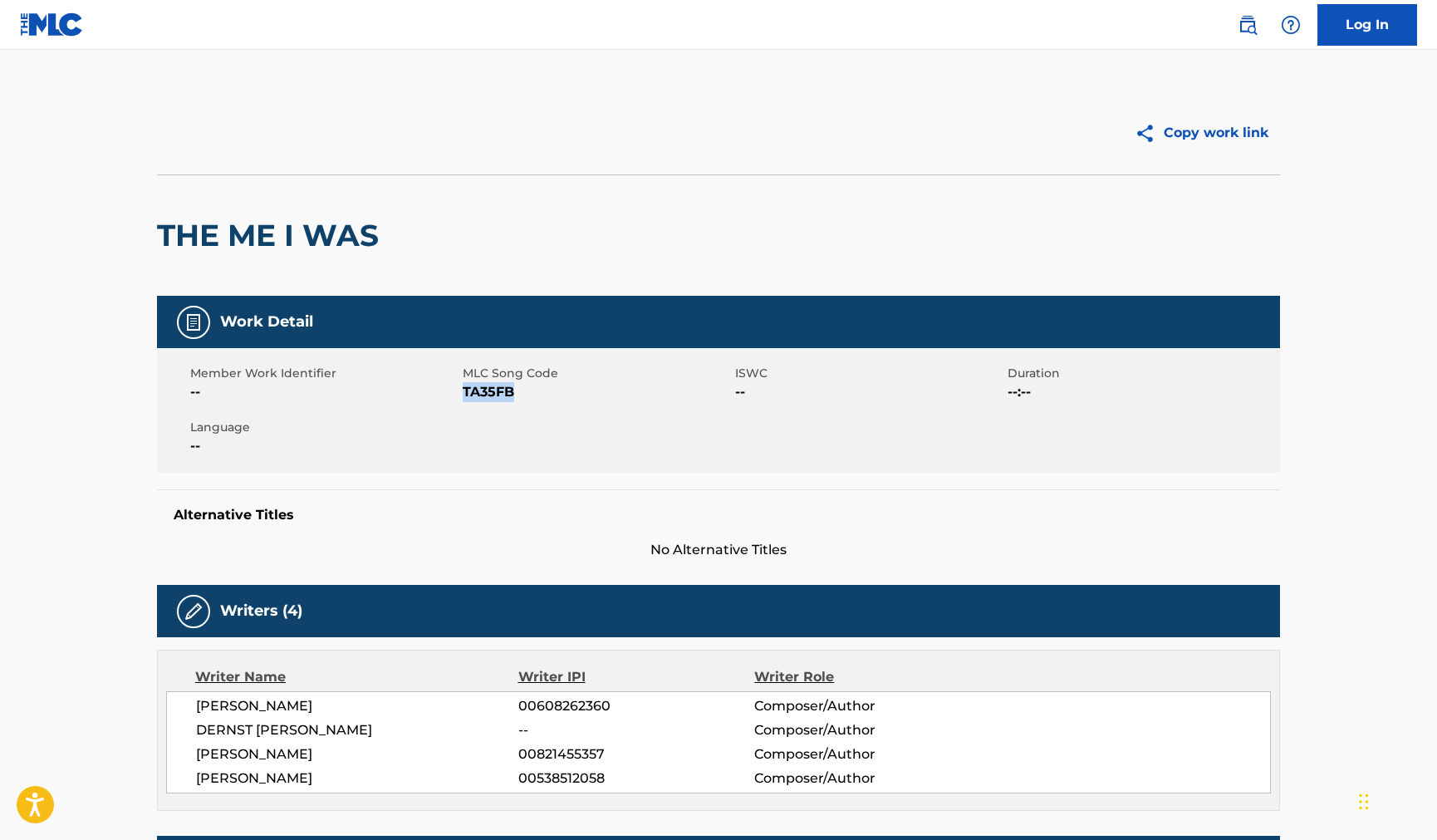
copy span "TA35FB"
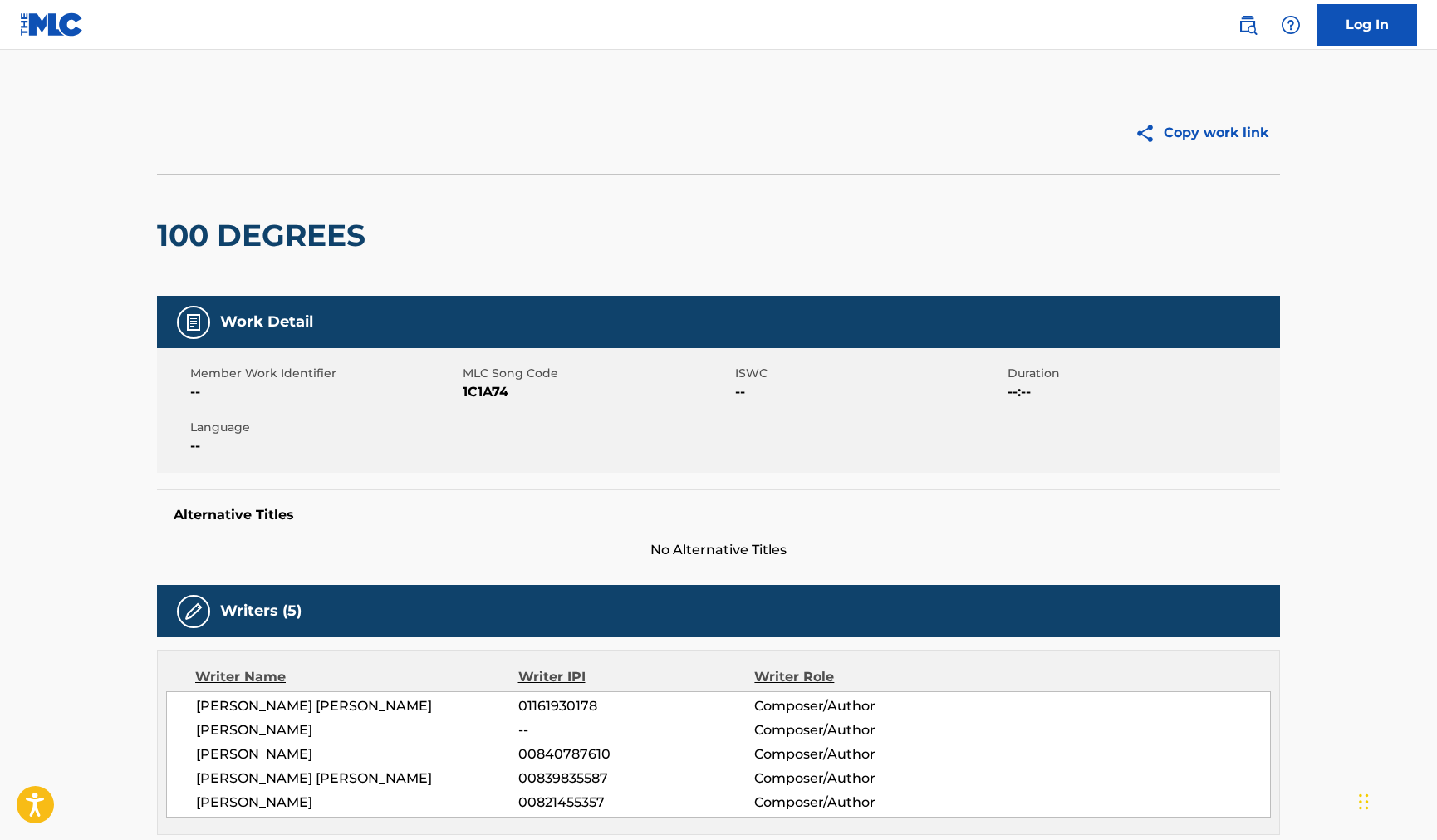
click at [472, 389] on span "1C1A74" at bounding box center [597, 392] width 268 height 20
copy span "1C1A74"
